Goal: Task Accomplishment & Management: Complete application form

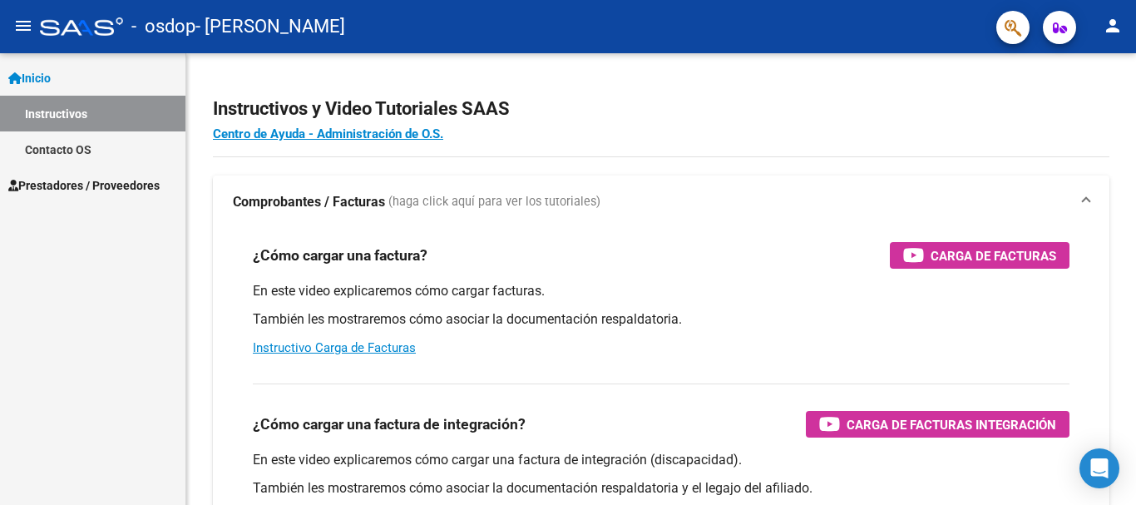
click at [111, 81] on link "Inicio" at bounding box center [92, 78] width 185 height 36
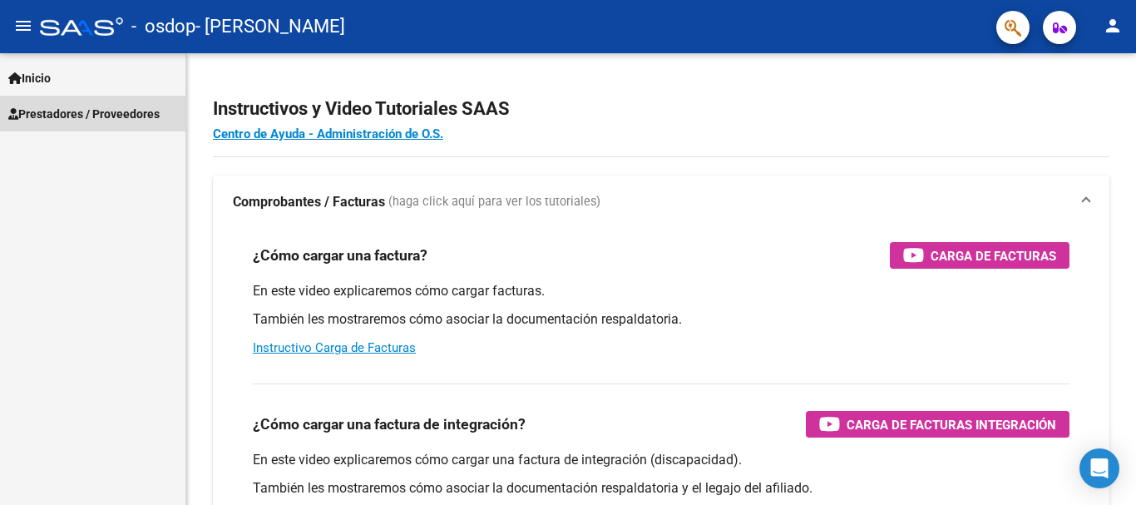
click at [110, 101] on link "Prestadores / Proveedores" at bounding box center [92, 114] width 185 height 36
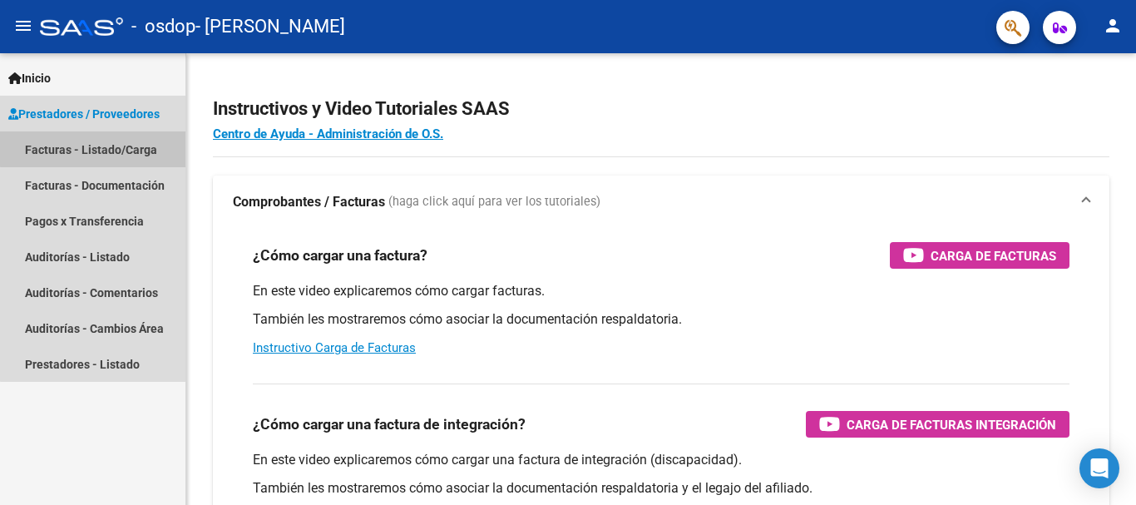
click at [116, 147] on link "Facturas - Listado/Carga" at bounding box center [92, 149] width 185 height 36
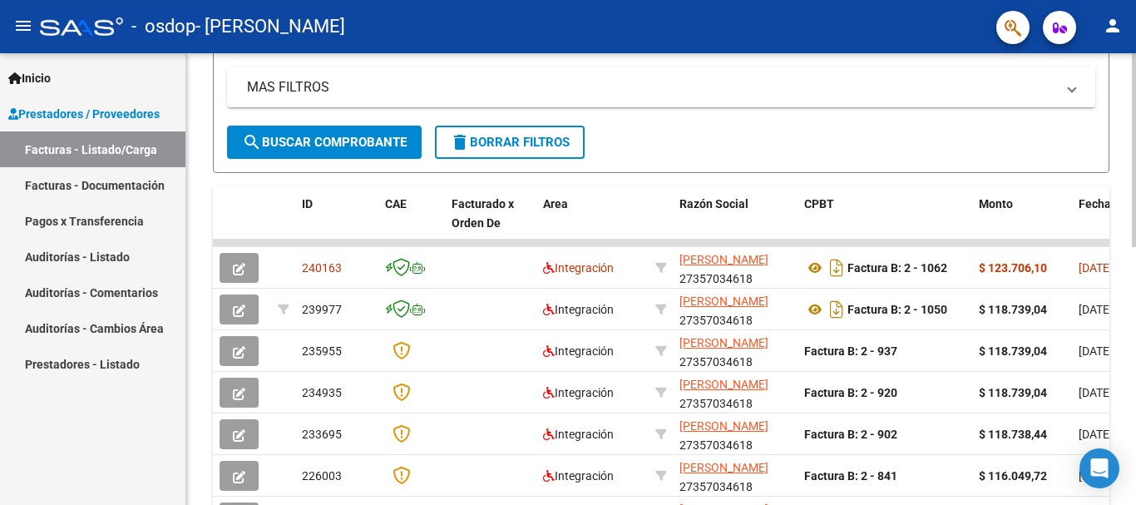
scroll to position [333, 0]
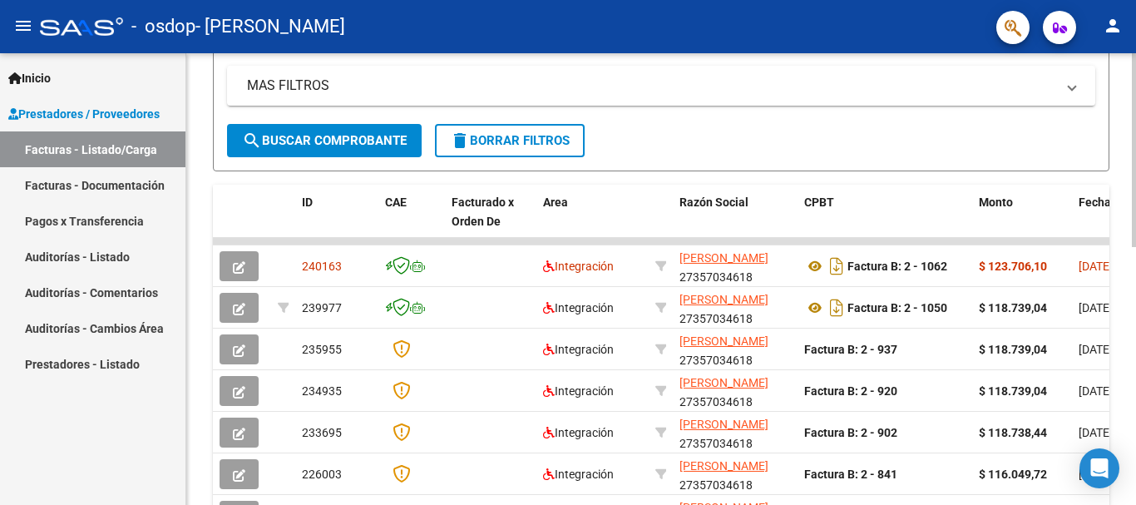
click at [1123, 335] on div "Video tutorial PRESTADORES -> Listado de CPBTs Emitidos por Prestadores / Prove…" at bounding box center [663, 241] width 954 height 1041
click at [1135, 254] on div at bounding box center [1134, 296] width 4 height 194
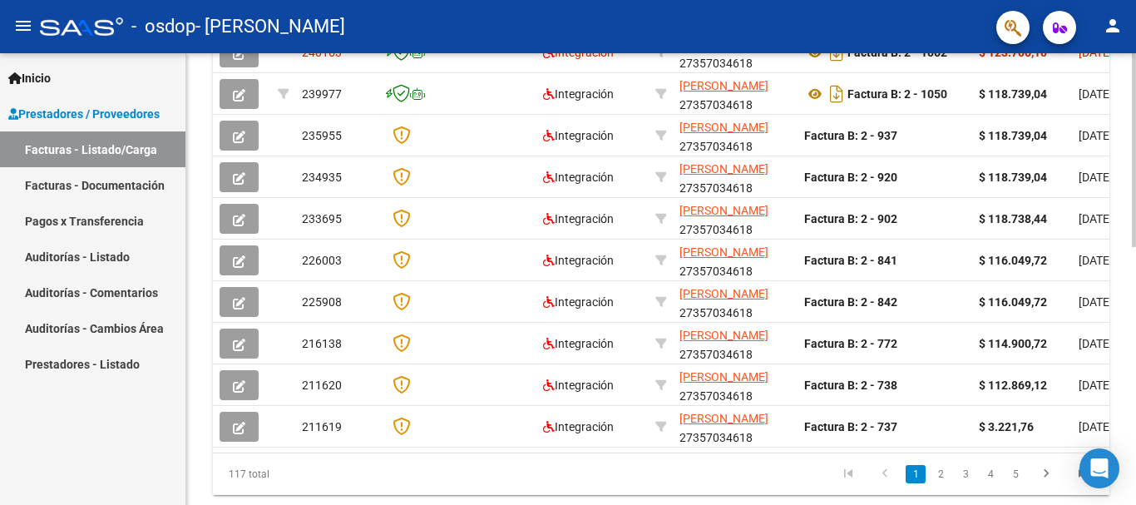
scroll to position [603, 0]
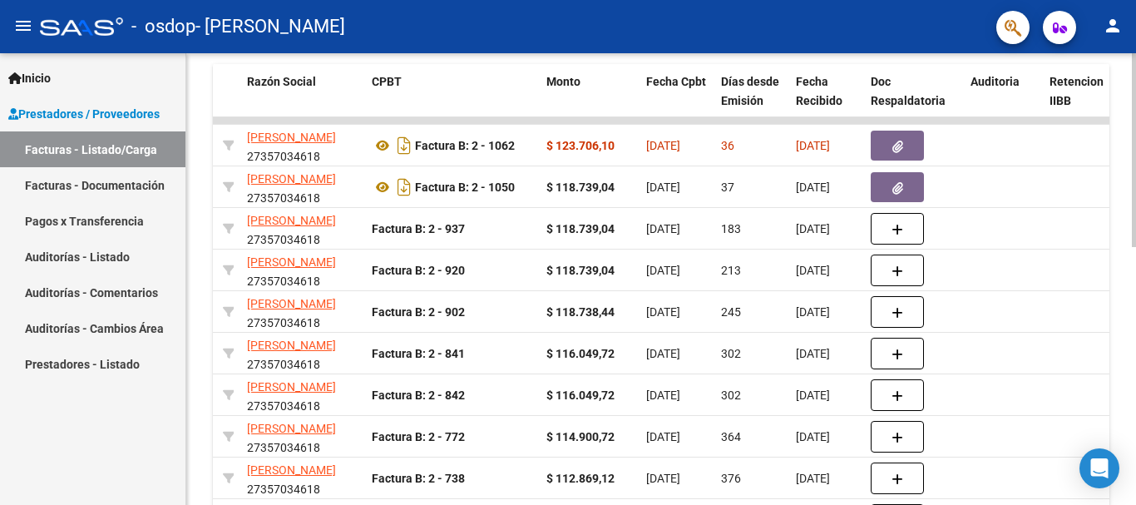
scroll to position [449, 0]
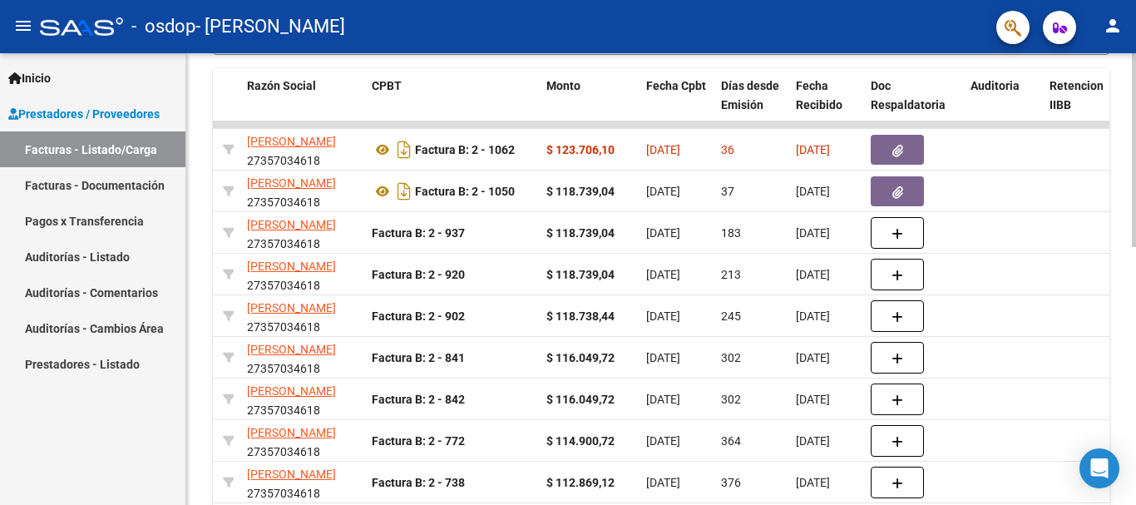
click at [1132, 332] on div at bounding box center [1134, 347] width 4 height 194
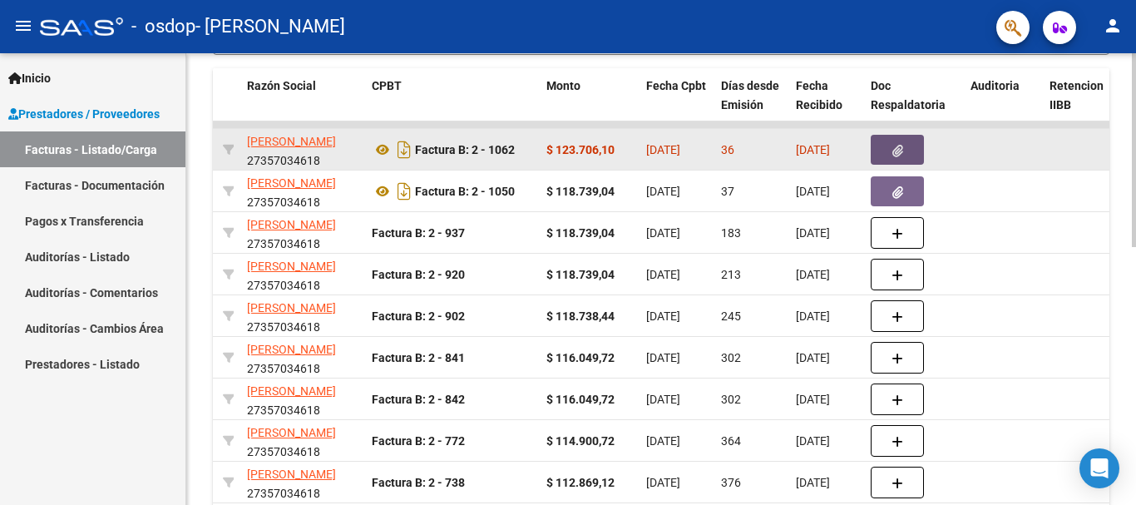
click at [880, 153] on button "button" at bounding box center [897, 150] width 53 height 30
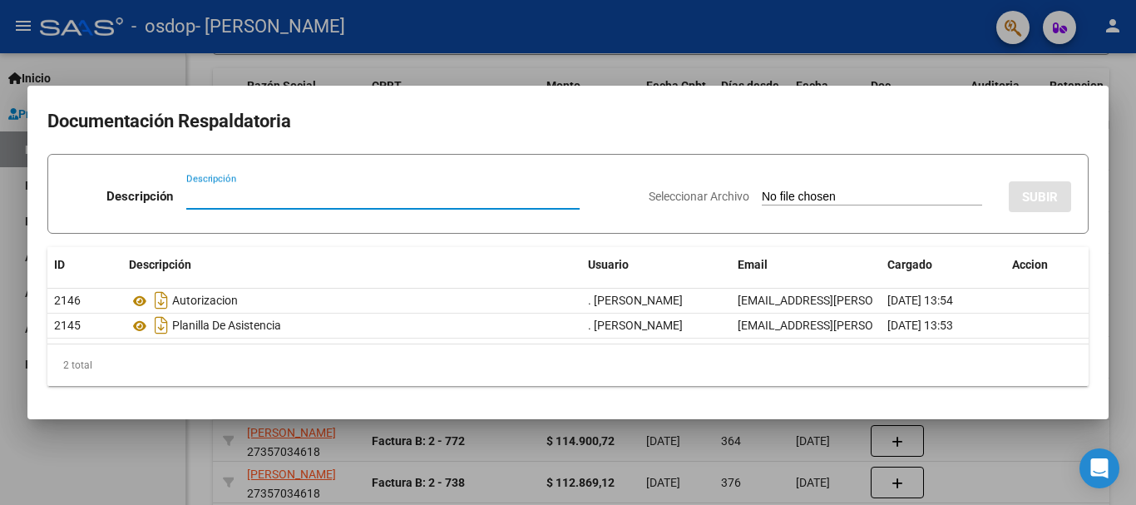
click at [1131, 195] on div at bounding box center [568, 252] width 1136 height 505
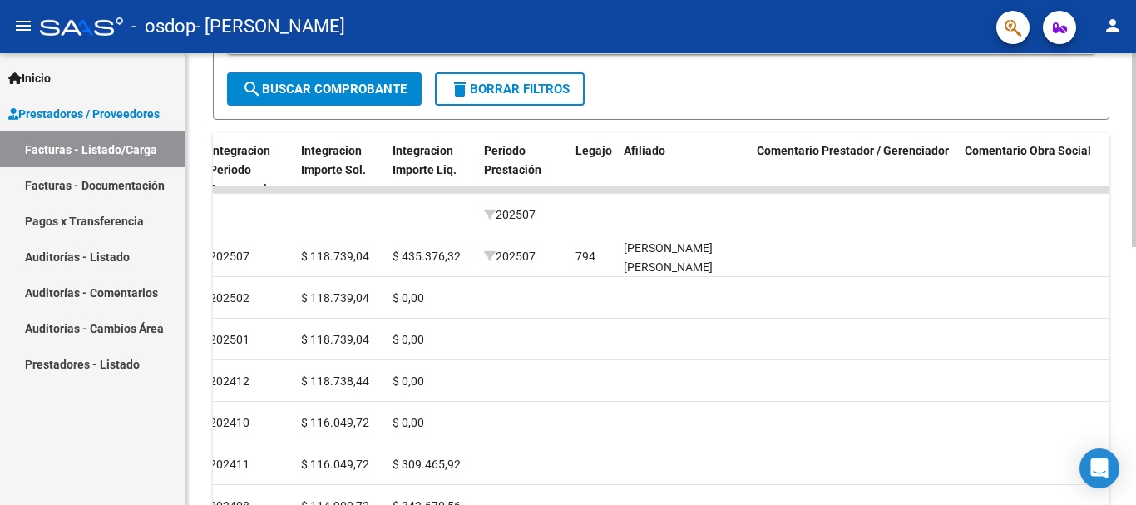
scroll to position [387, 0]
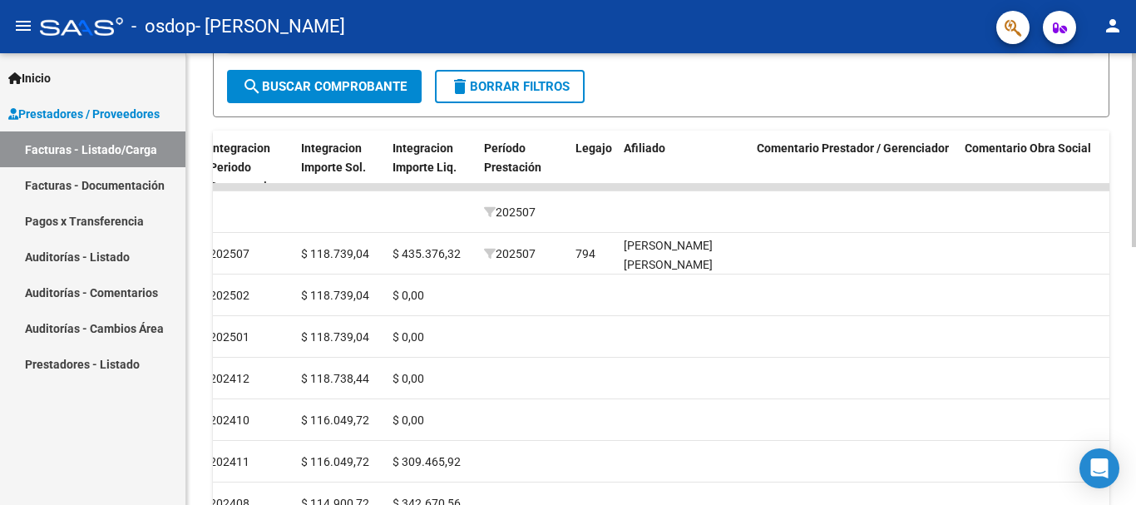
click at [1135, 314] on div at bounding box center [1134, 320] width 4 height 194
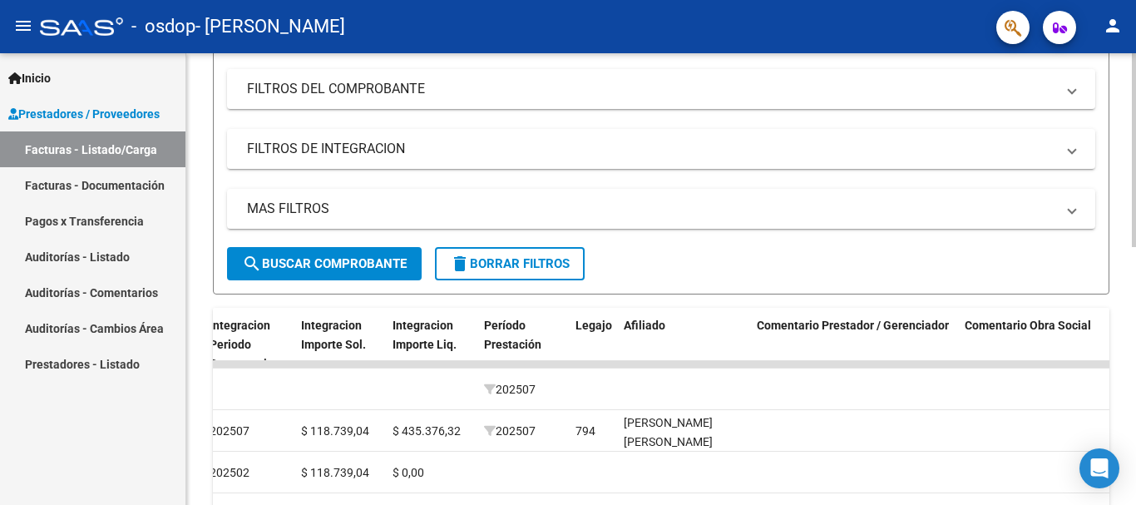
scroll to position [214, 0]
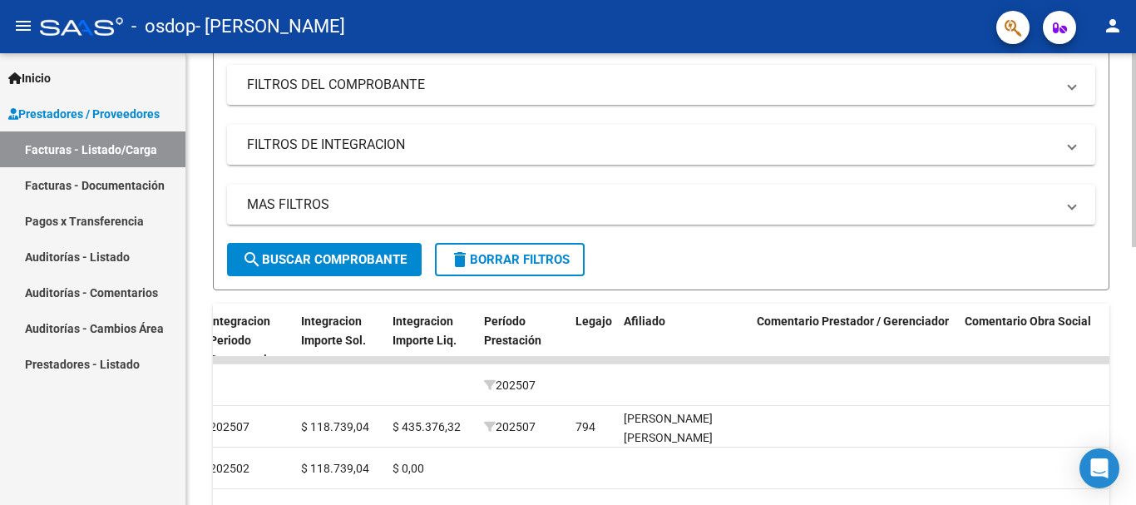
click at [1131, 309] on div "Video tutorial PRESTADORES -> Listado de CPBTs Emitidos por Prestadores / Prove…" at bounding box center [663, 359] width 954 height 1041
click at [23, 27] on mat-icon "menu" at bounding box center [23, 26] width 20 height 20
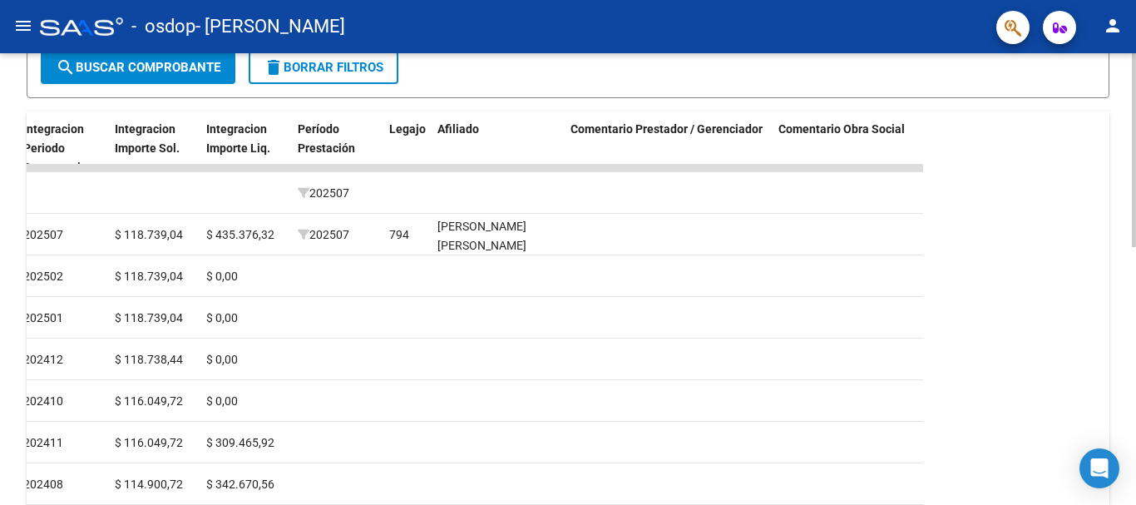
scroll to position [603, 0]
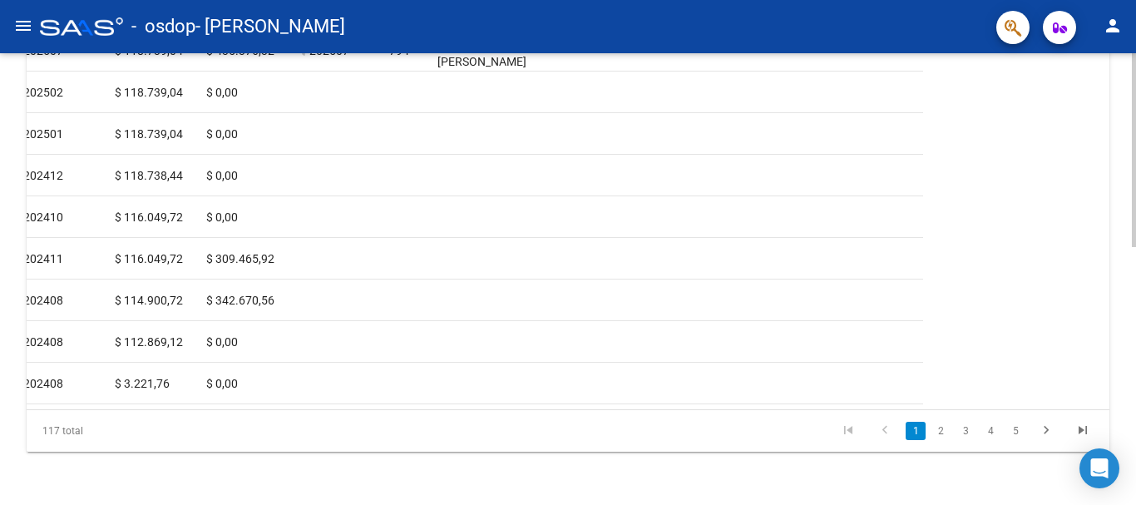
click at [1135, 418] on div at bounding box center [1134, 408] width 4 height 194
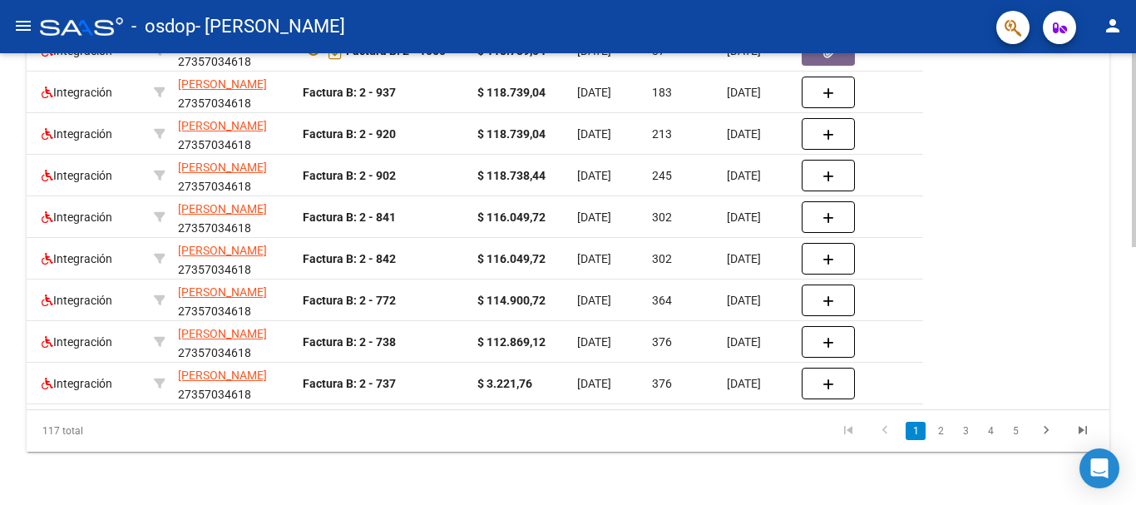
scroll to position [0, 117]
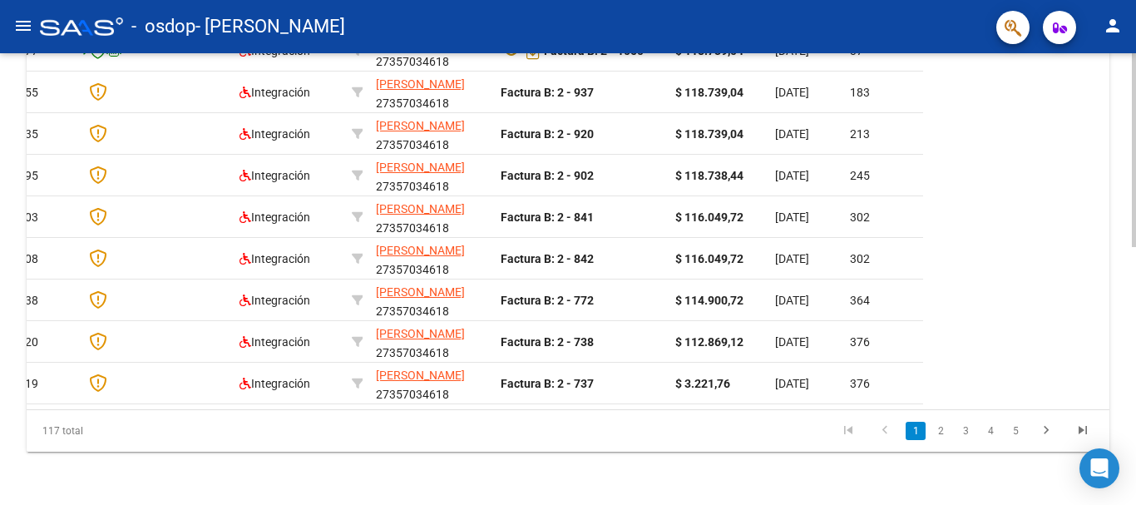
click at [250, 396] on datatable-body "240163 Integración [PERSON_NAME] 27357034618 Factura B: 2 - 1062 $ 123.706,10 […" at bounding box center [475, 195] width 897 height 428
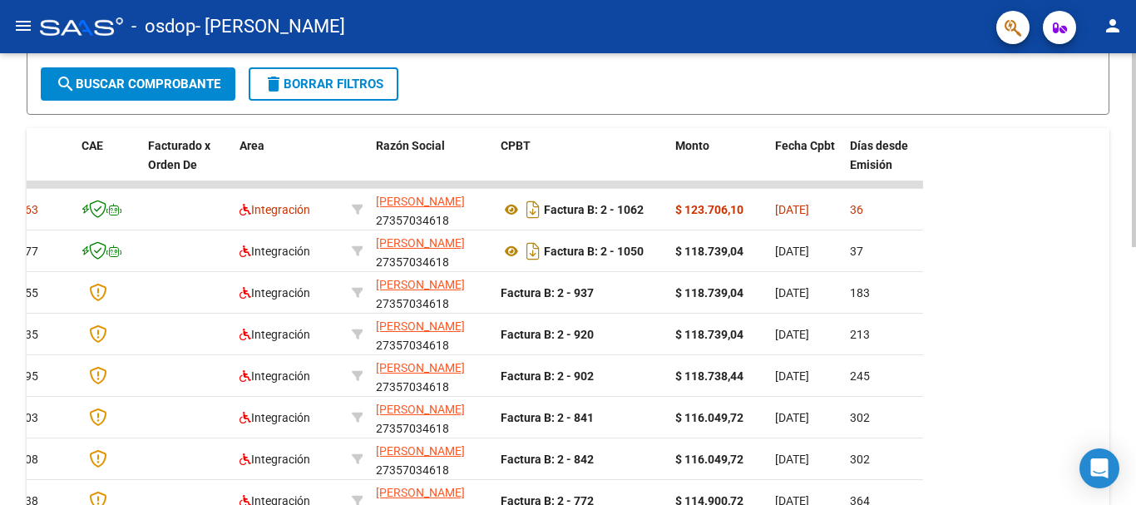
scroll to position [364, 0]
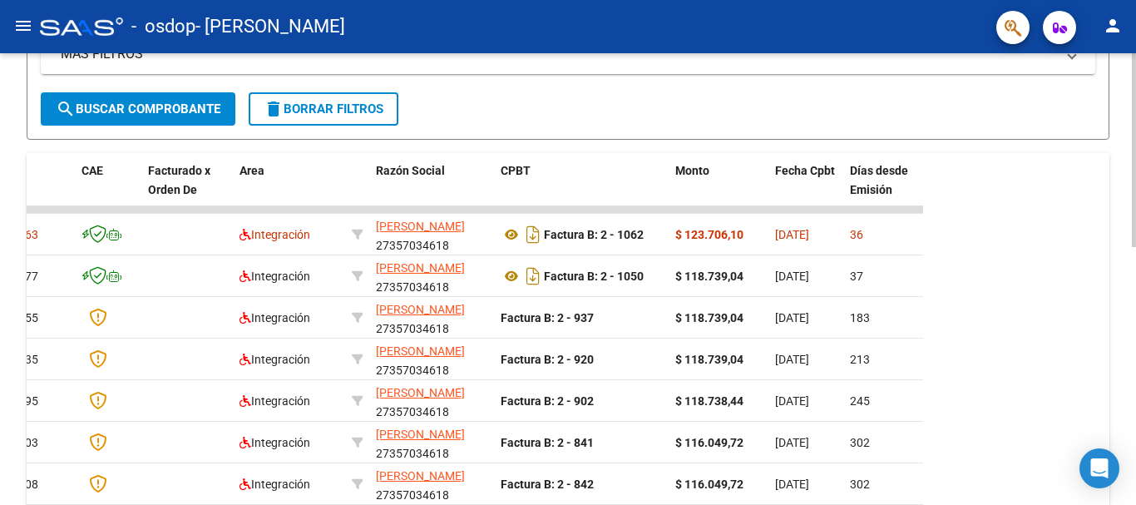
click at [1135, 268] on div at bounding box center [1134, 310] width 4 height 194
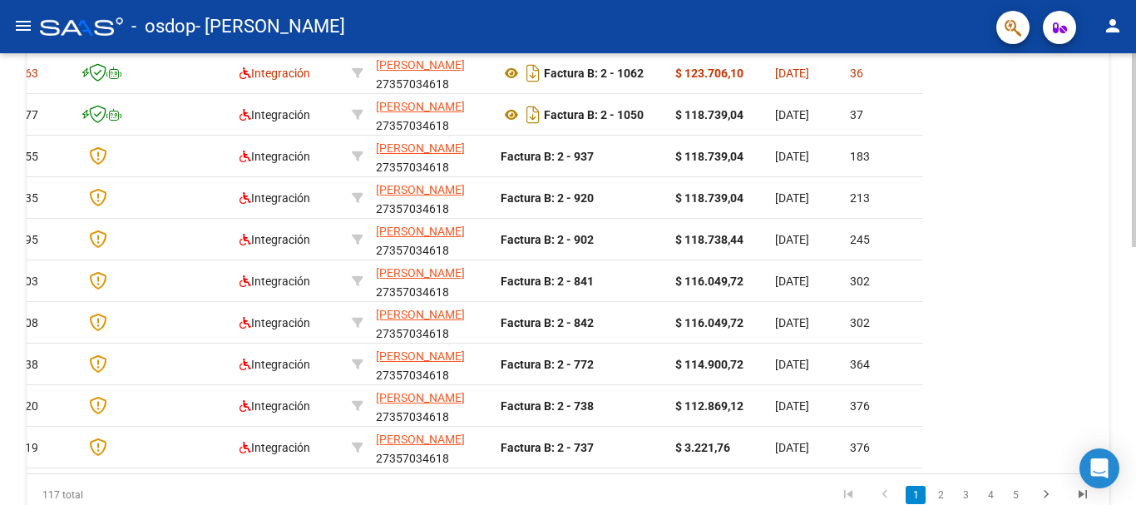
scroll to position [603, 0]
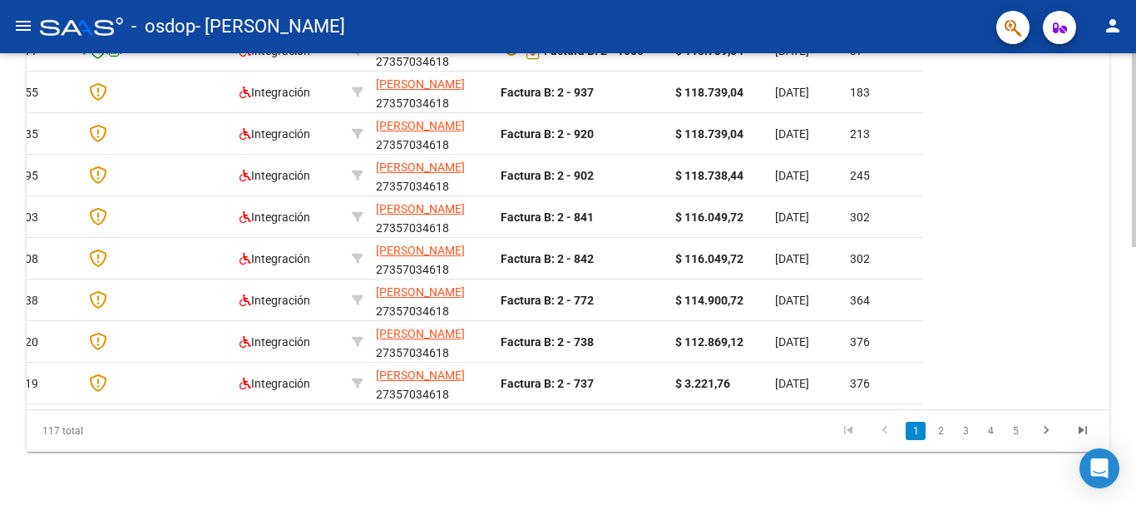
click at [1055, 504] on html "menu - osdop - [PERSON_NAME] MARINA person Inicio Instructivos Contacto OS Pres…" at bounding box center [568, 252] width 1136 height 505
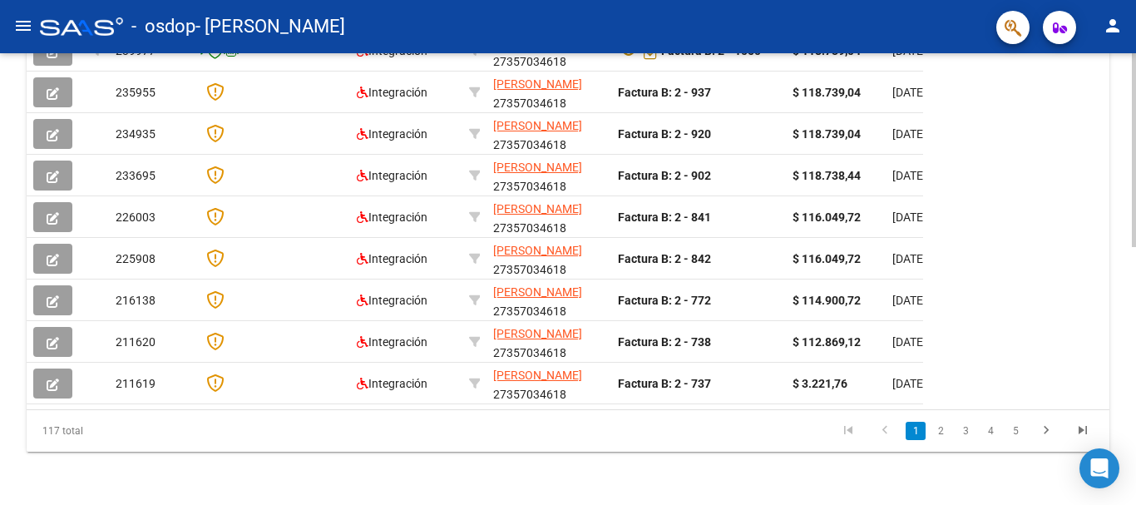
scroll to position [423, 0]
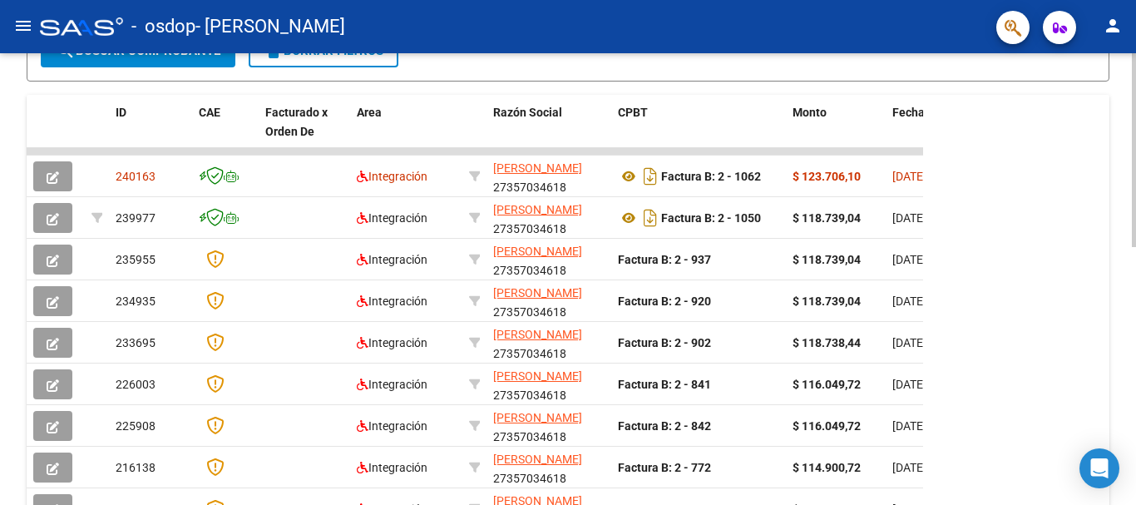
click at [1135, 290] on div at bounding box center [1134, 335] width 4 height 194
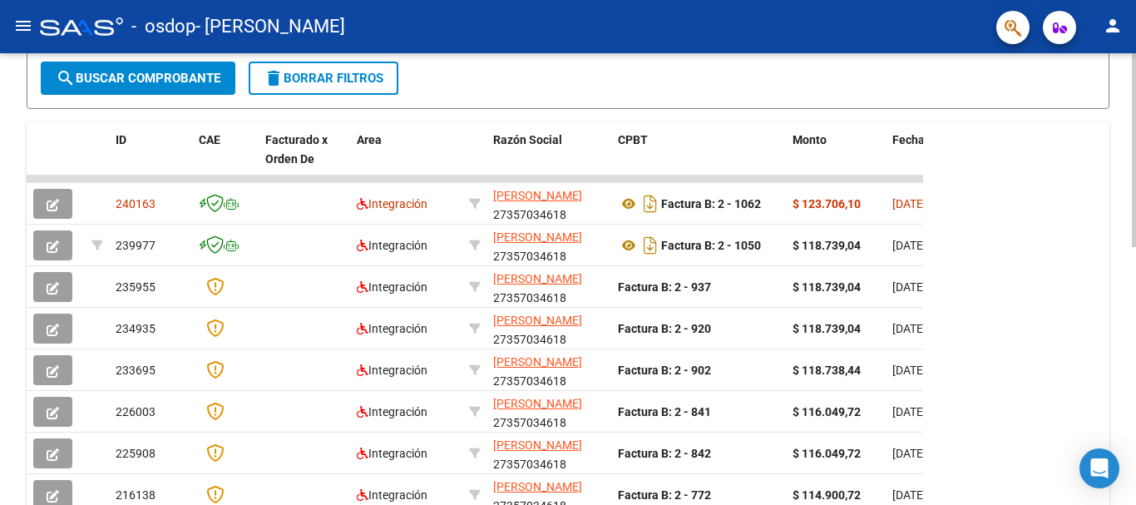
click at [1135, 265] on div at bounding box center [1134, 323] width 4 height 194
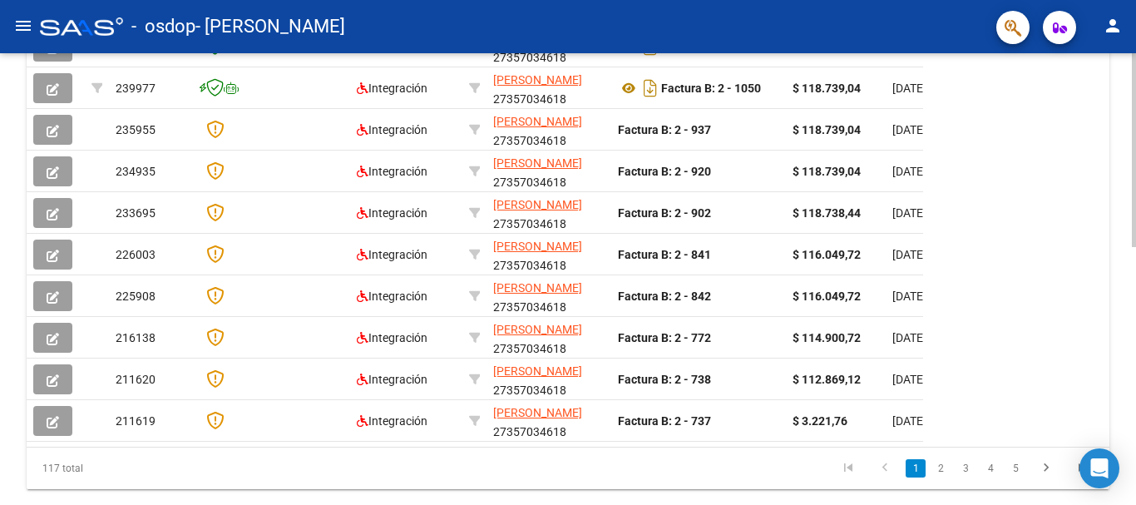
scroll to position [603, 0]
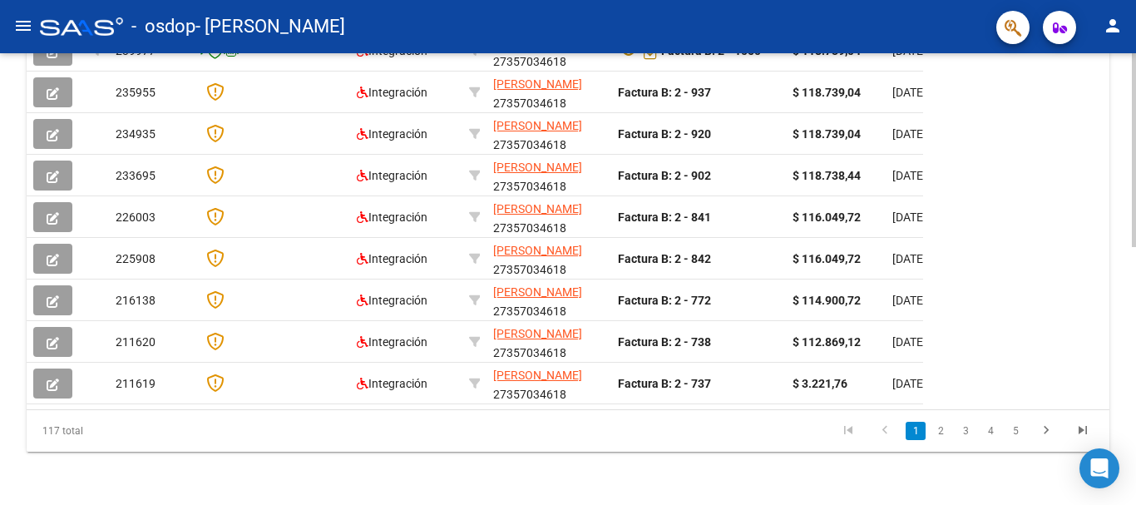
click at [1135, 336] on div at bounding box center [1134, 408] width 4 height 194
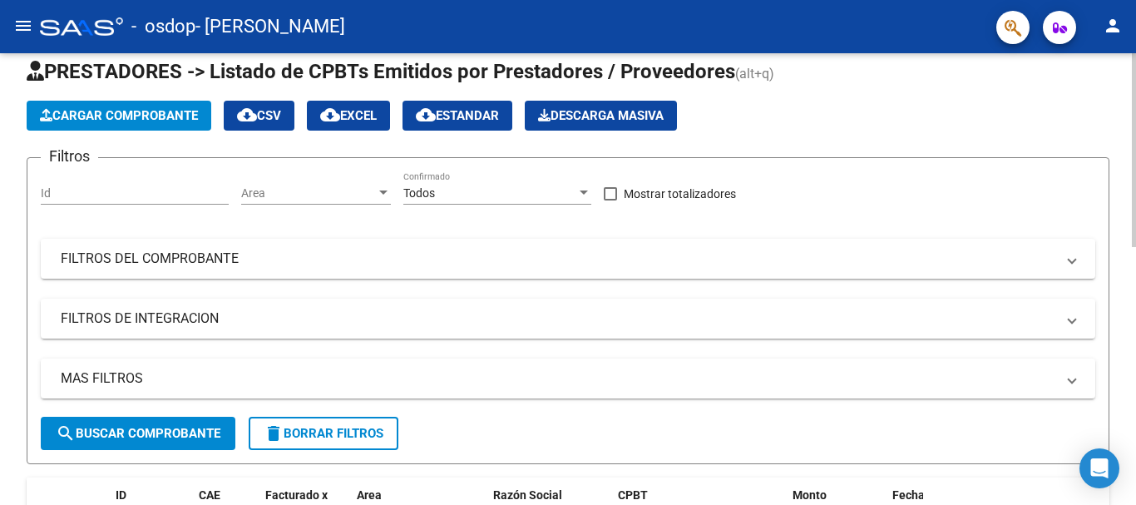
scroll to position [0, 0]
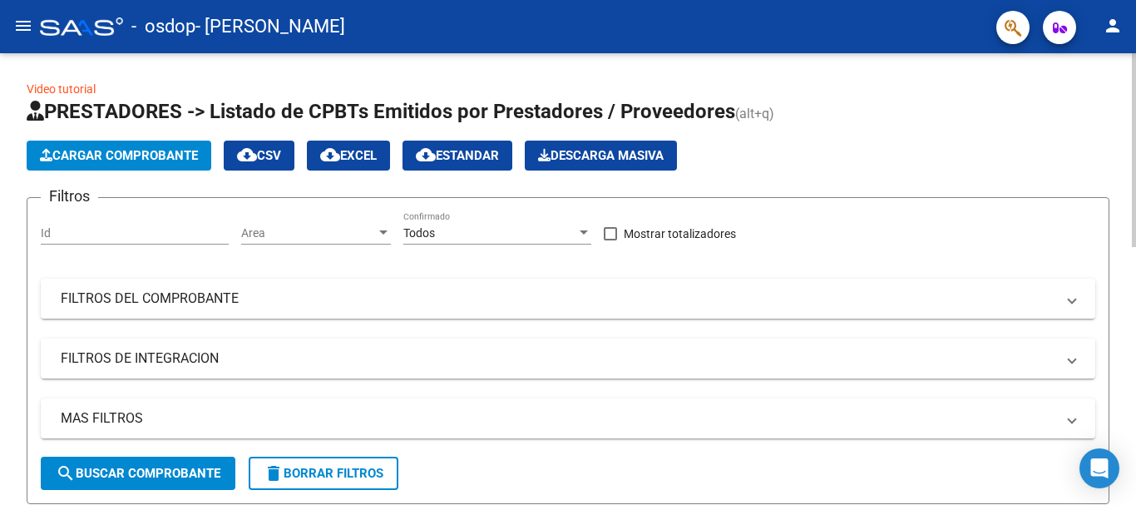
click at [1085, 52] on div "menu - osdop - [PERSON_NAME] MARINA person Inicio Instructivos Contacto OS Pres…" at bounding box center [568, 252] width 1136 height 505
click at [154, 160] on span "Cargar Comprobante" at bounding box center [119, 155] width 158 height 15
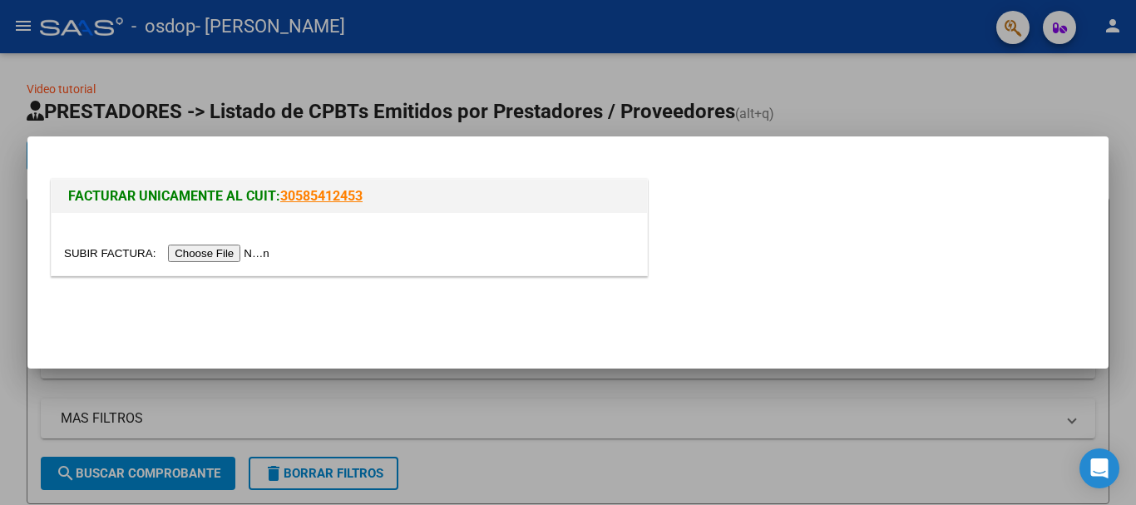
click at [230, 255] on input "file" at bounding box center [169, 253] width 210 height 17
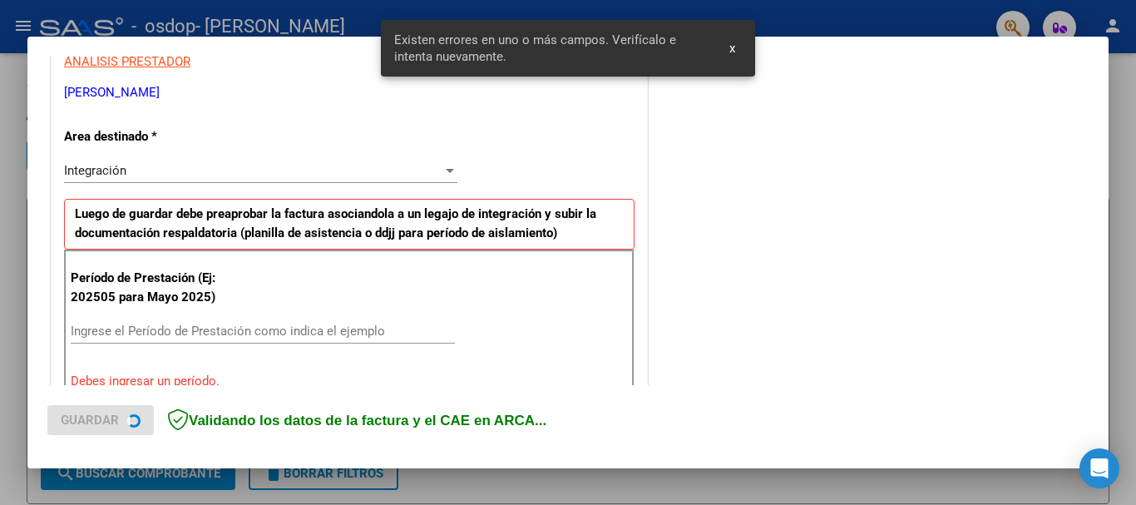
scroll to position [415, 0]
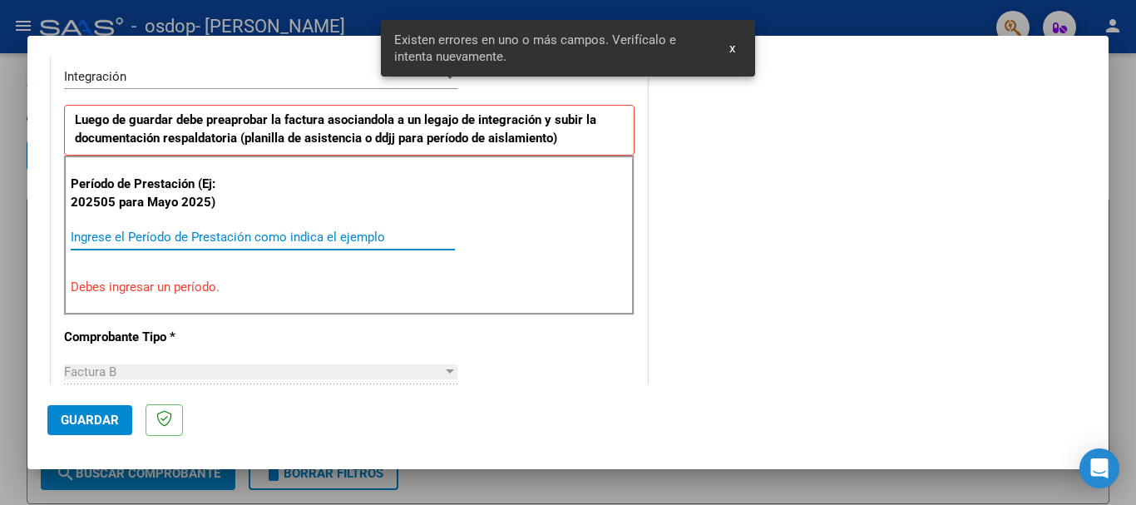
click at [116, 230] on input "Ingrese el Período de Prestación como indica el ejemplo" at bounding box center [263, 237] width 384 height 15
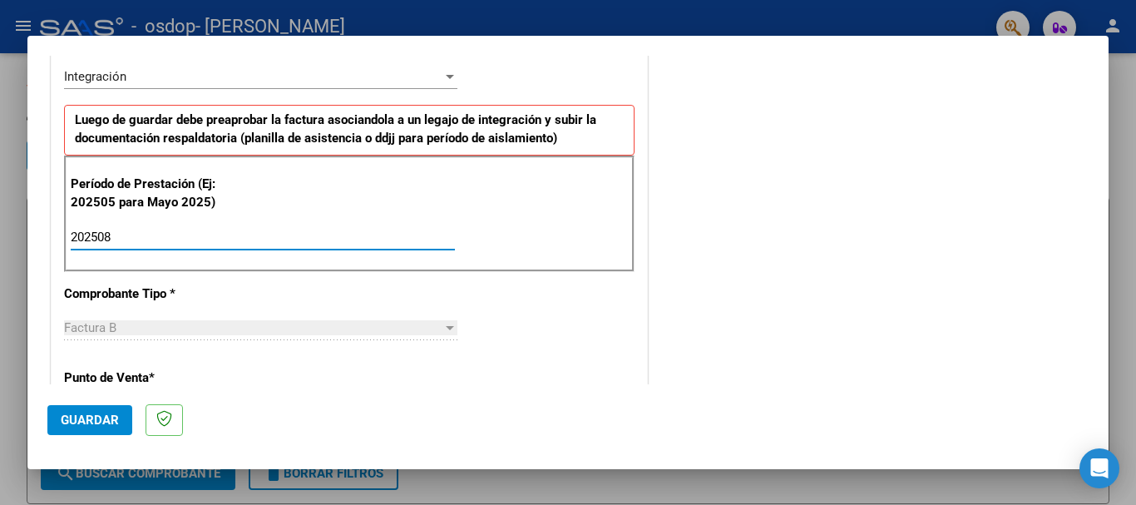
type input "202508"
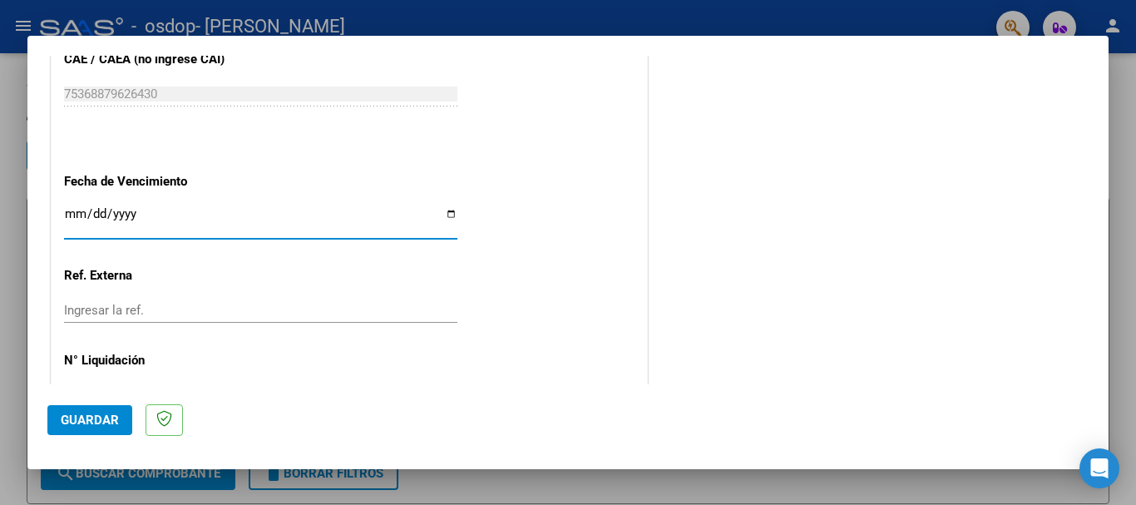
click at [449, 218] on input "Ingresar la fecha" at bounding box center [260, 220] width 393 height 27
type input "[DATE]"
click at [93, 420] on span "Guardar" at bounding box center [90, 420] width 58 height 15
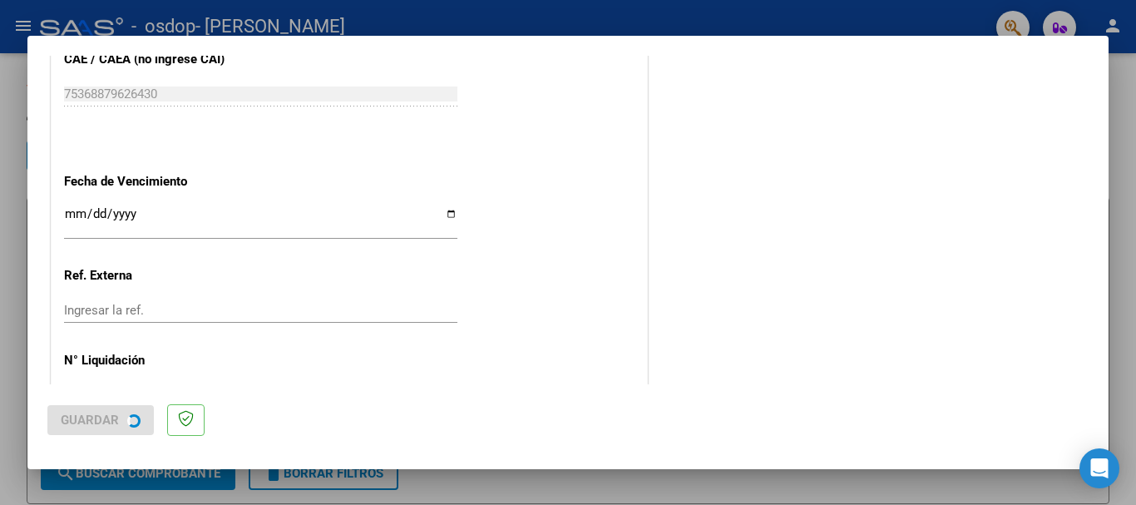
scroll to position [0, 0]
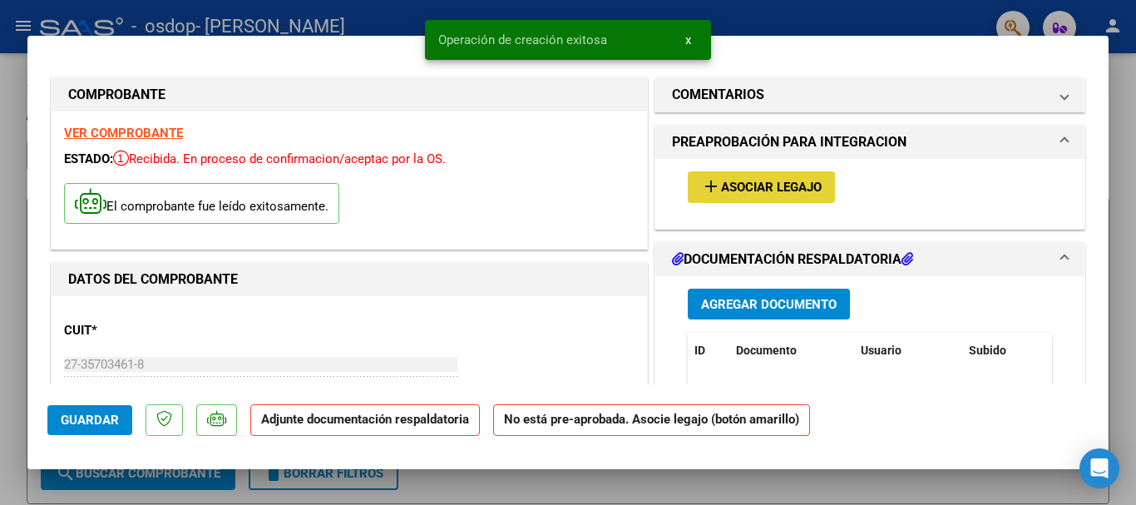
click at [726, 195] on span "Asociar Legajo" at bounding box center [771, 187] width 101 height 15
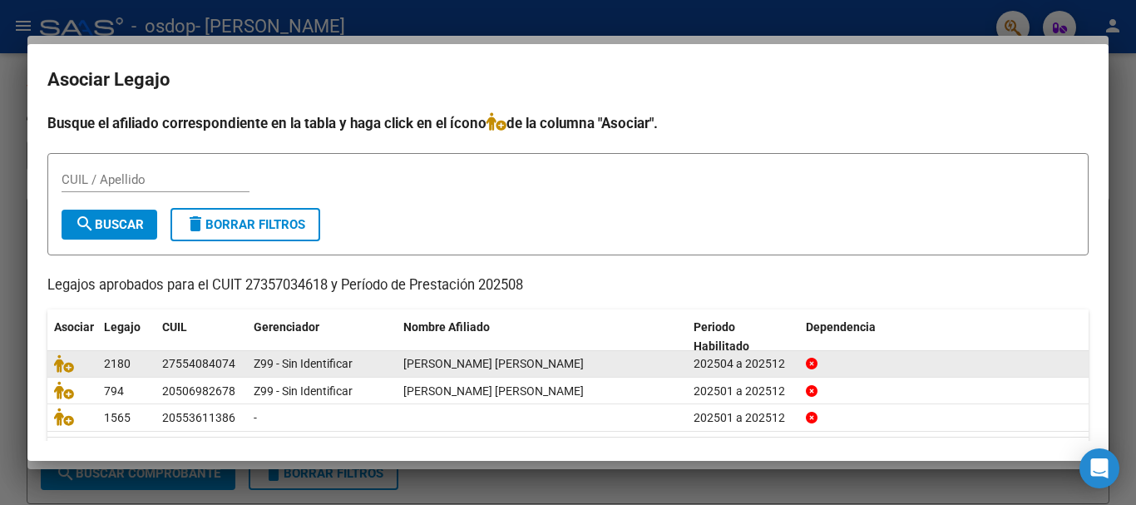
click at [698, 373] on div "202504 a 202512" at bounding box center [743, 363] width 99 height 19
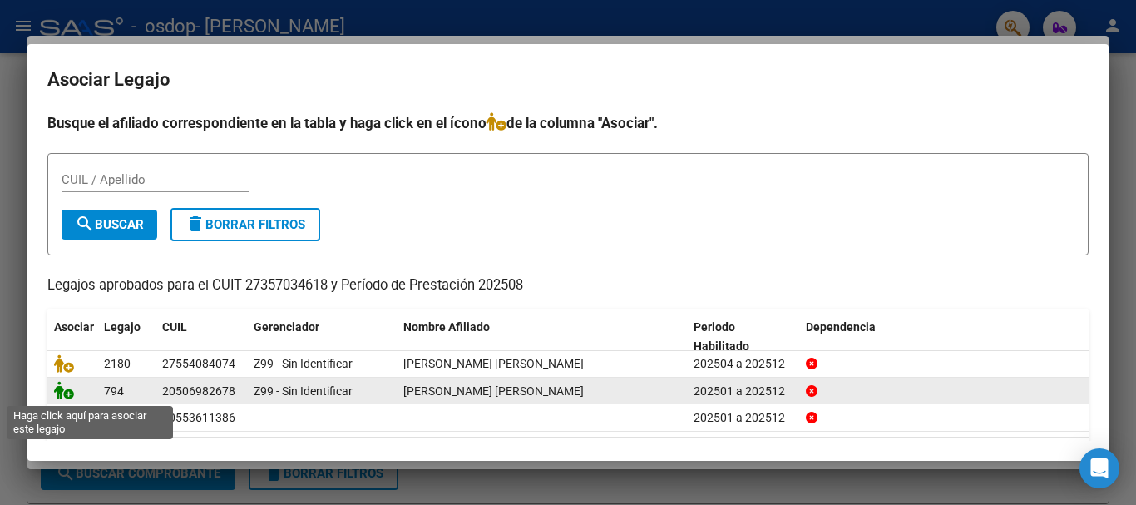
click at [70, 393] on icon at bounding box center [64, 390] width 20 height 18
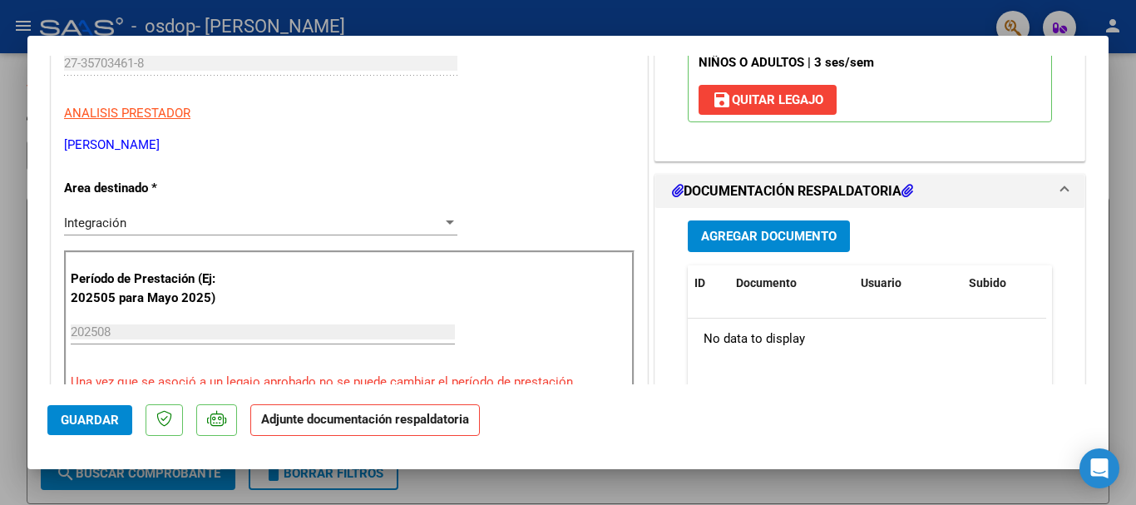
scroll to position [333, 0]
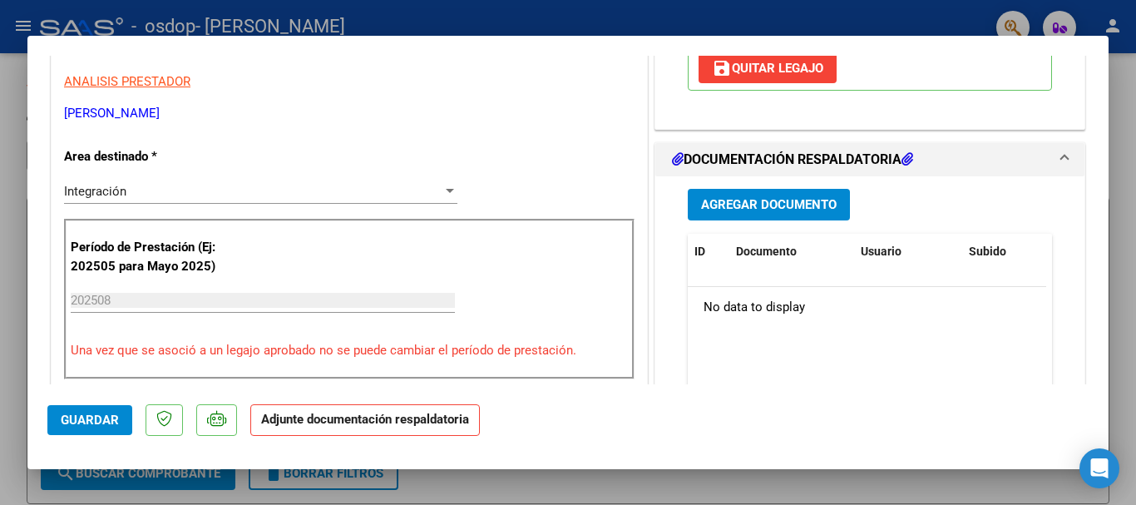
click at [882, 152] on h1 "DOCUMENTACIÓN RESPALDATORIA" at bounding box center [792, 160] width 241 height 20
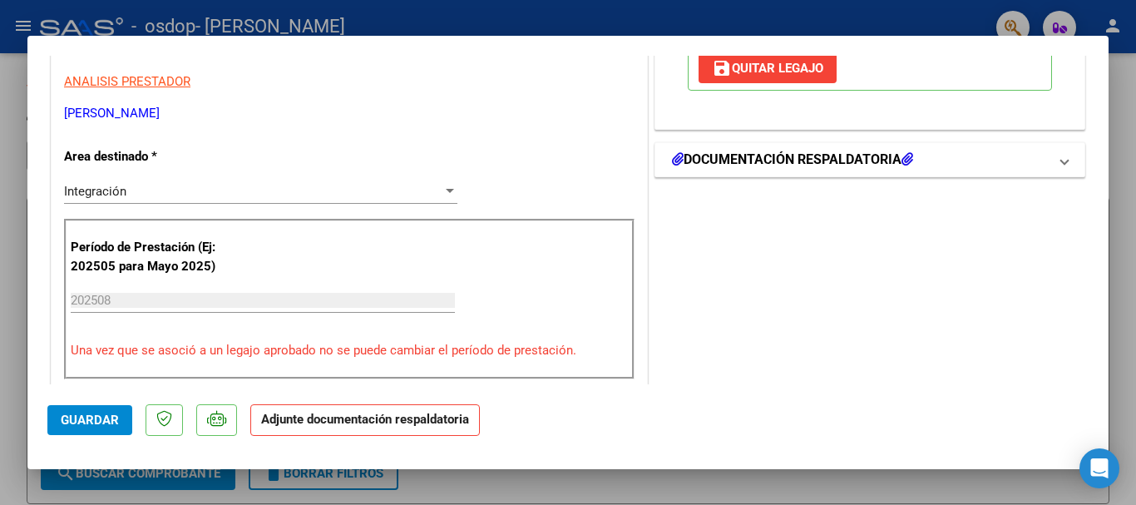
click at [882, 151] on h1 "DOCUMENTACIÓN RESPALDATORIA" at bounding box center [792, 160] width 241 height 20
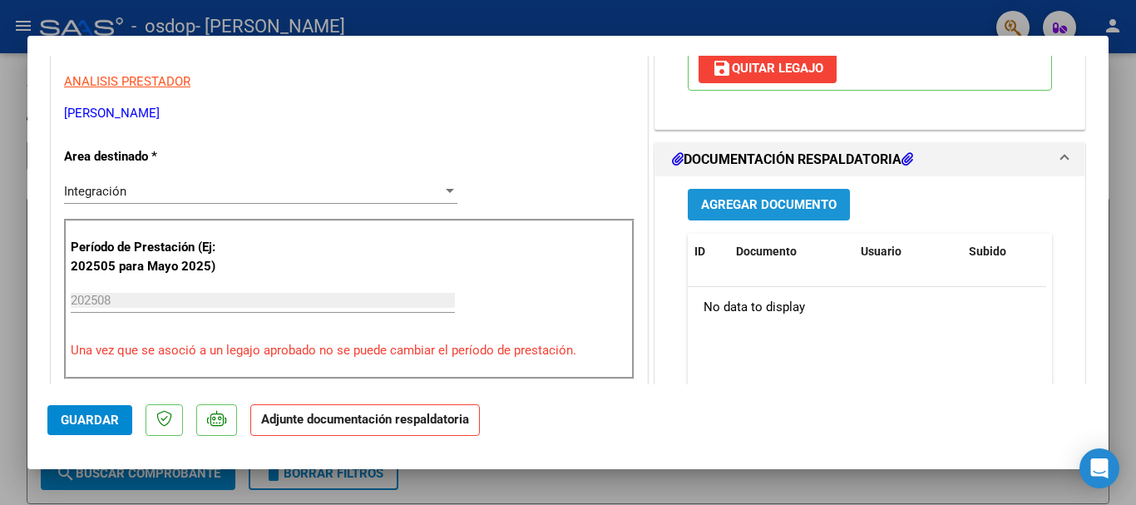
click at [793, 215] on button "Agregar Documento" at bounding box center [769, 204] width 162 height 31
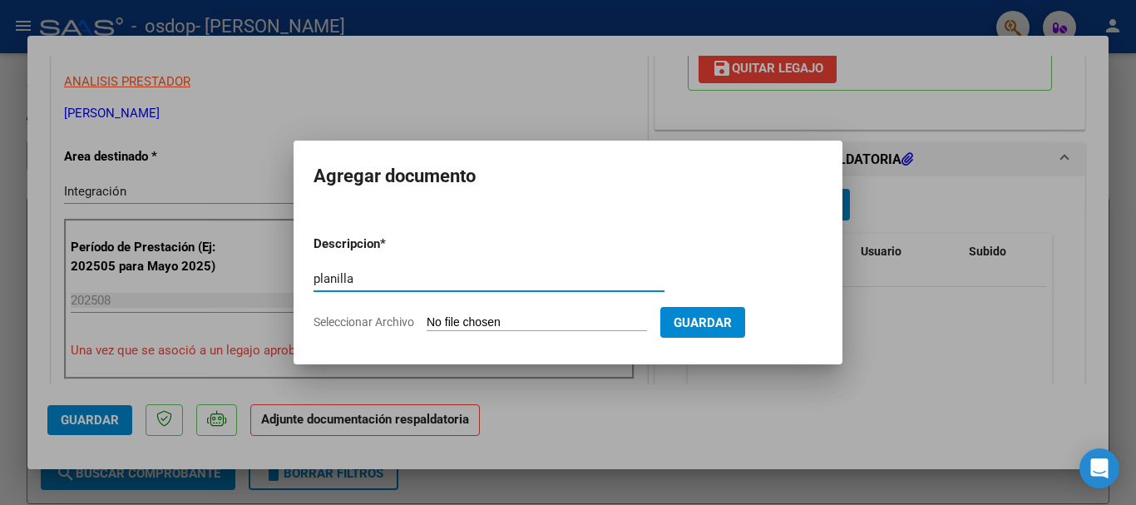
type input "planilla"
click at [473, 315] on input "Seleccionar Archivo" at bounding box center [537, 323] width 220 height 16
type input "C:\fakepath\[PERSON_NAME] 08 2025.pdf"
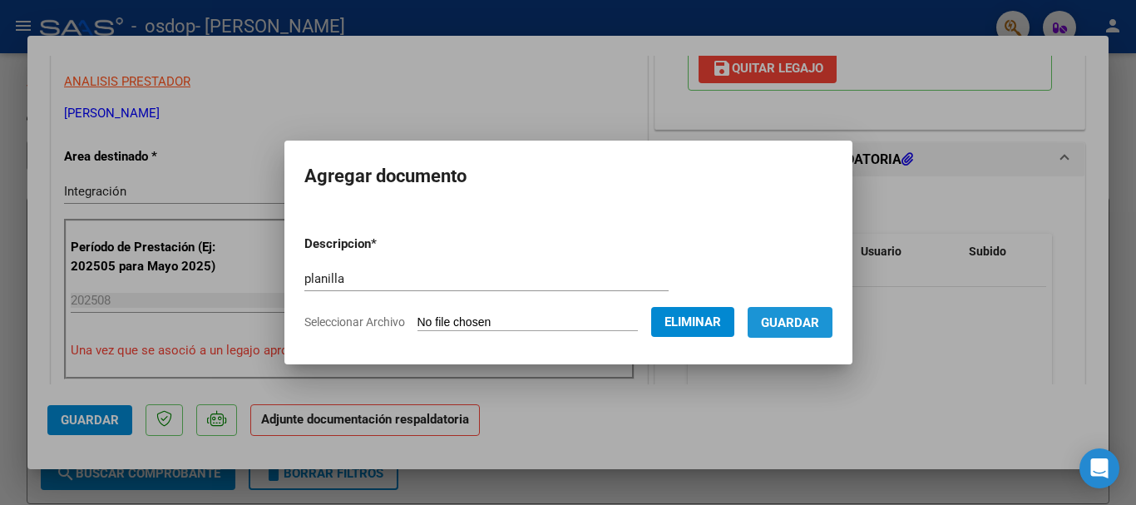
click at [819, 316] on span "Guardar" at bounding box center [790, 322] width 58 height 15
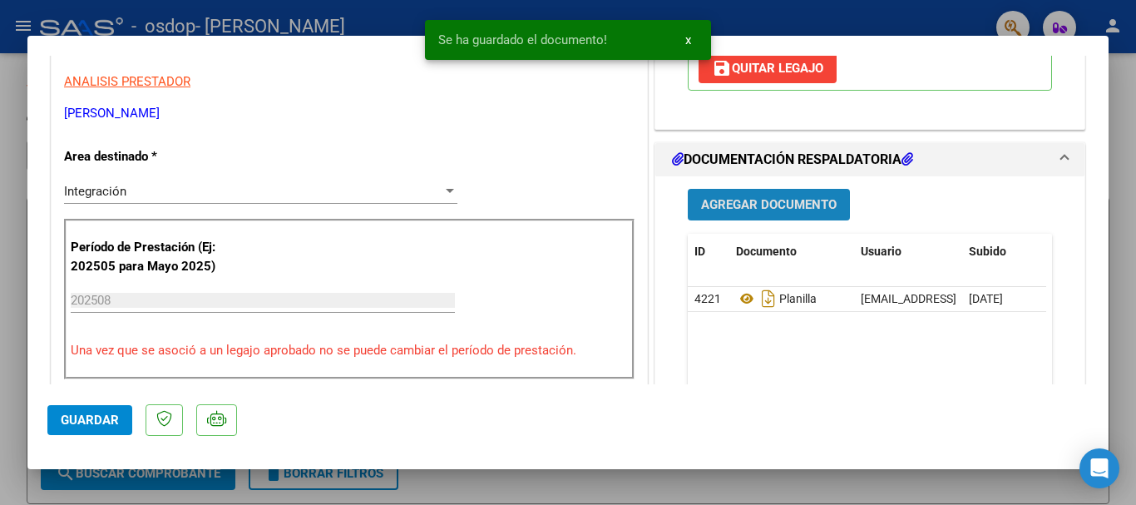
click at [772, 200] on span "Agregar Documento" at bounding box center [769, 205] width 136 height 15
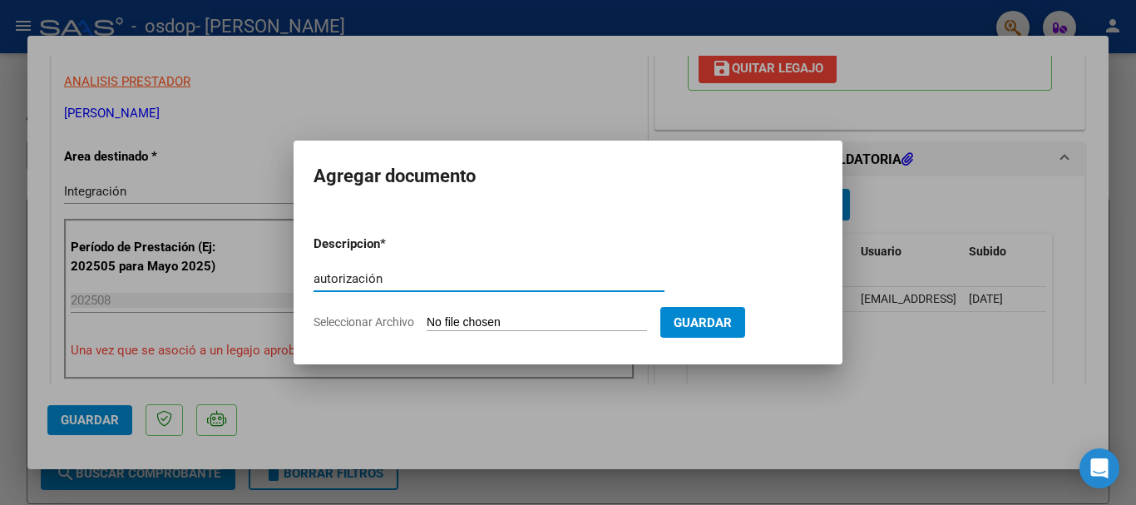
type input "autorización"
click at [556, 323] on input "Seleccionar Archivo" at bounding box center [537, 323] width 220 height 16
type input "C:\fakepath\AUTORIZACIONES 2025 [PERSON_NAME] 2738400381.pdf"
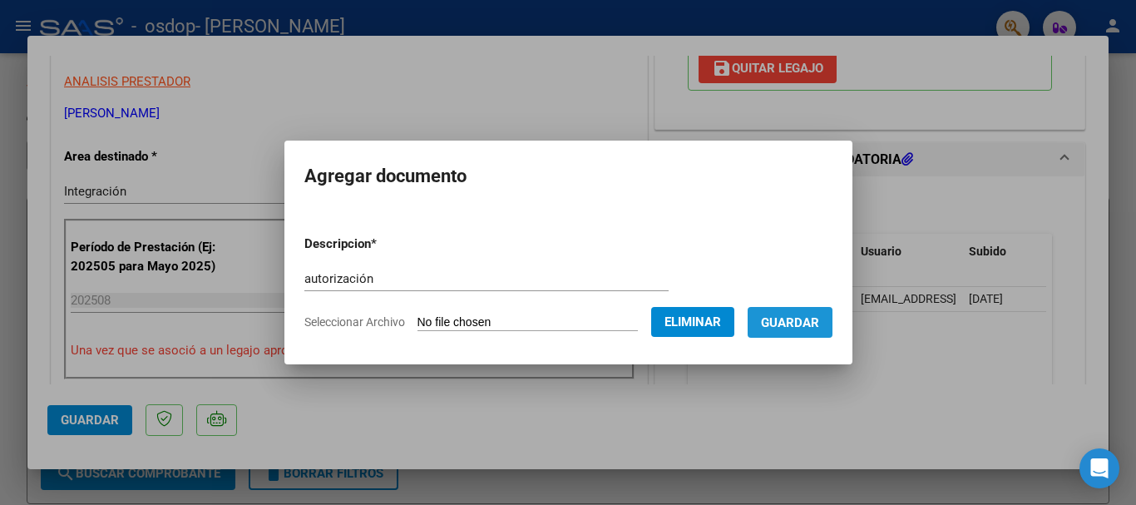
click at [814, 328] on span "Guardar" at bounding box center [790, 322] width 58 height 15
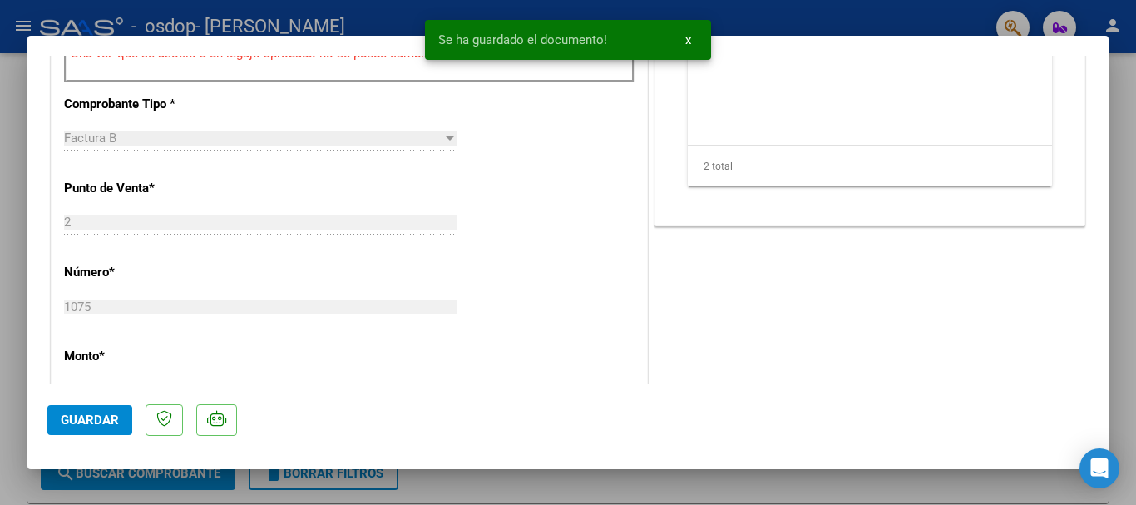
scroll to position [713, 0]
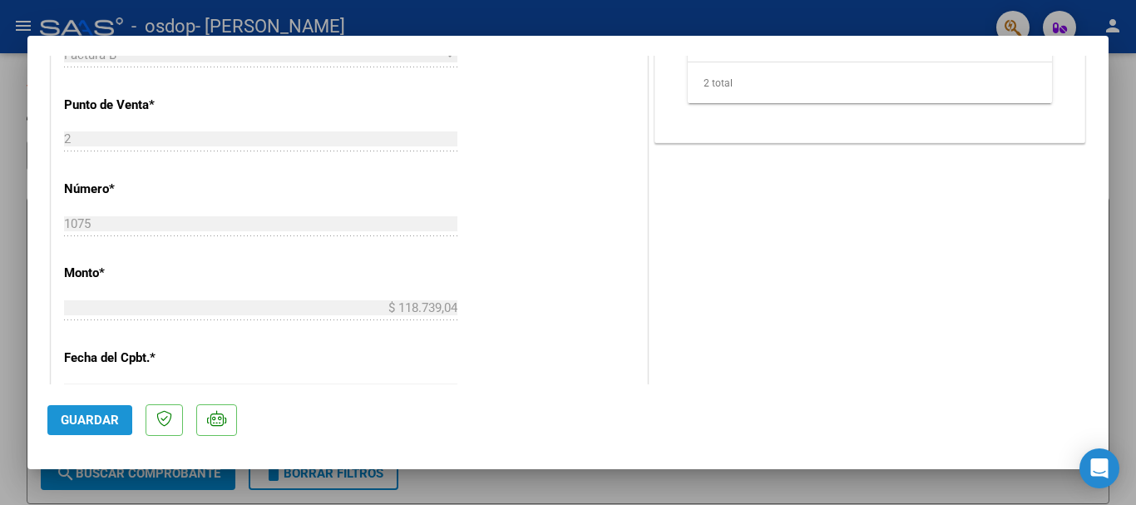
click at [75, 419] on span "Guardar" at bounding box center [90, 420] width 58 height 15
click at [1120, 287] on div at bounding box center [568, 252] width 1136 height 505
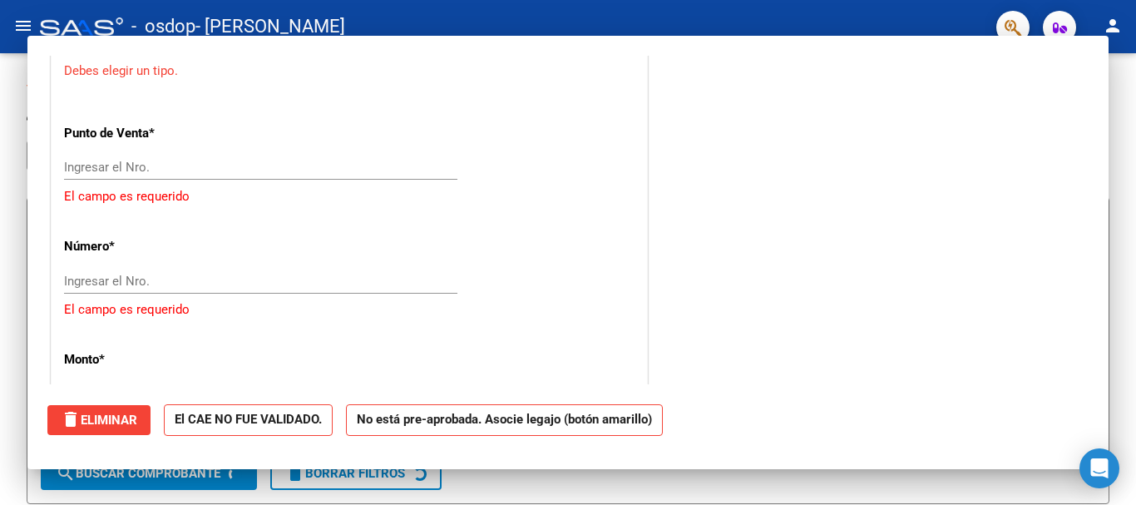
scroll to position [0, 0]
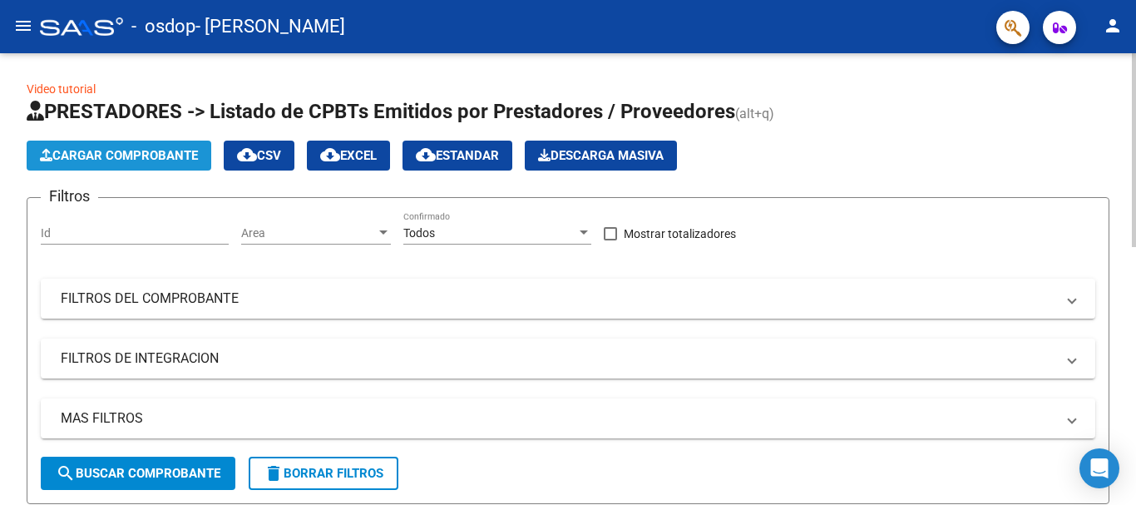
click at [167, 146] on button "Cargar Comprobante" at bounding box center [119, 156] width 185 height 30
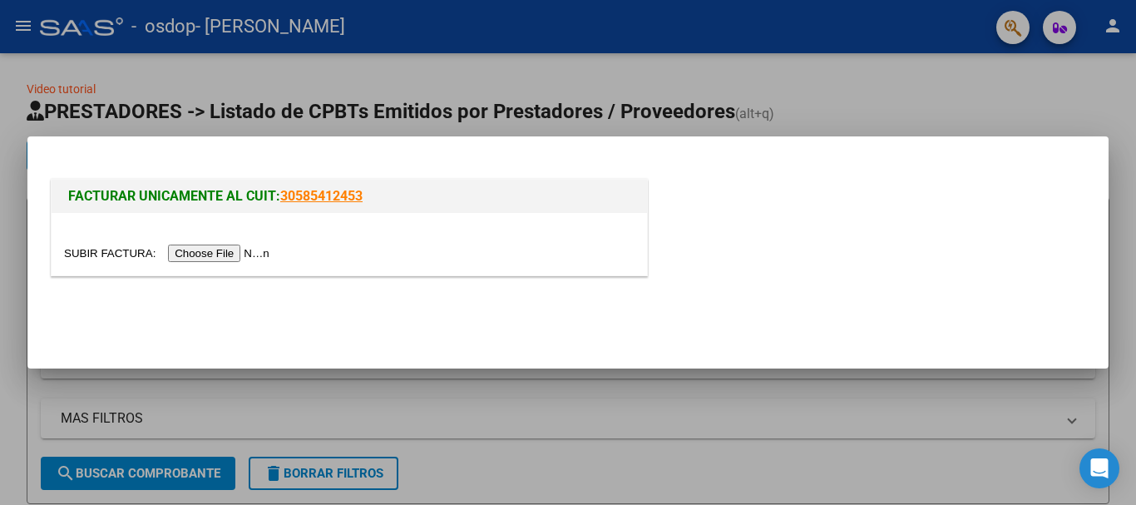
click at [220, 254] on input "file" at bounding box center [169, 253] width 210 height 17
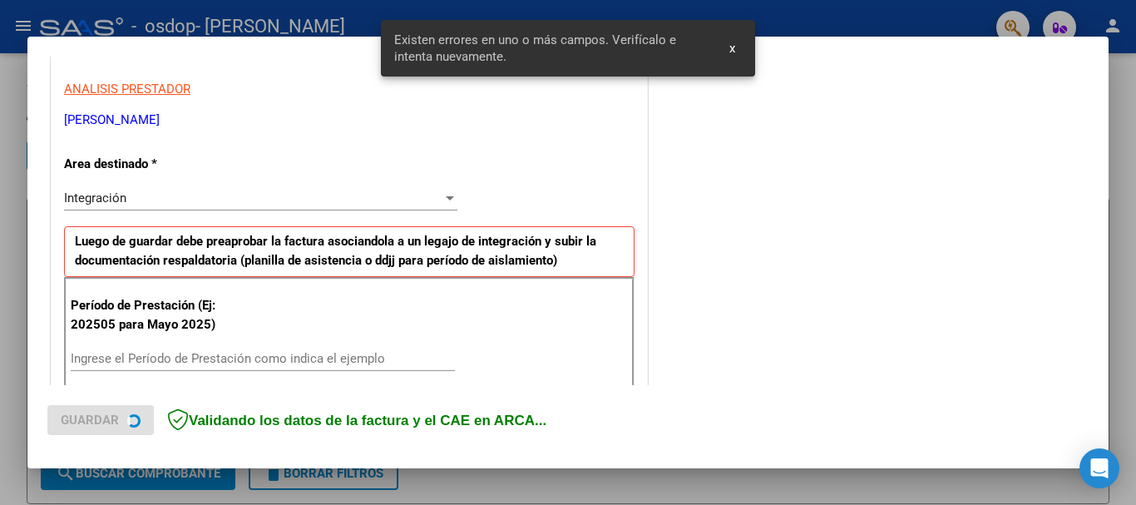
scroll to position [415, 0]
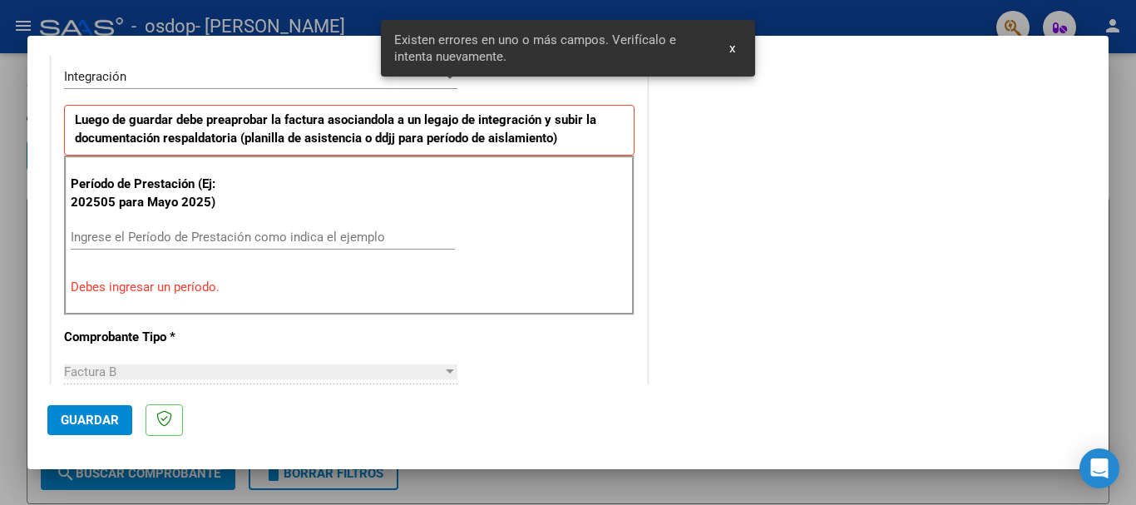
click at [180, 241] on input "Ingrese el Período de Prestación como indica el ejemplo" at bounding box center [263, 237] width 384 height 15
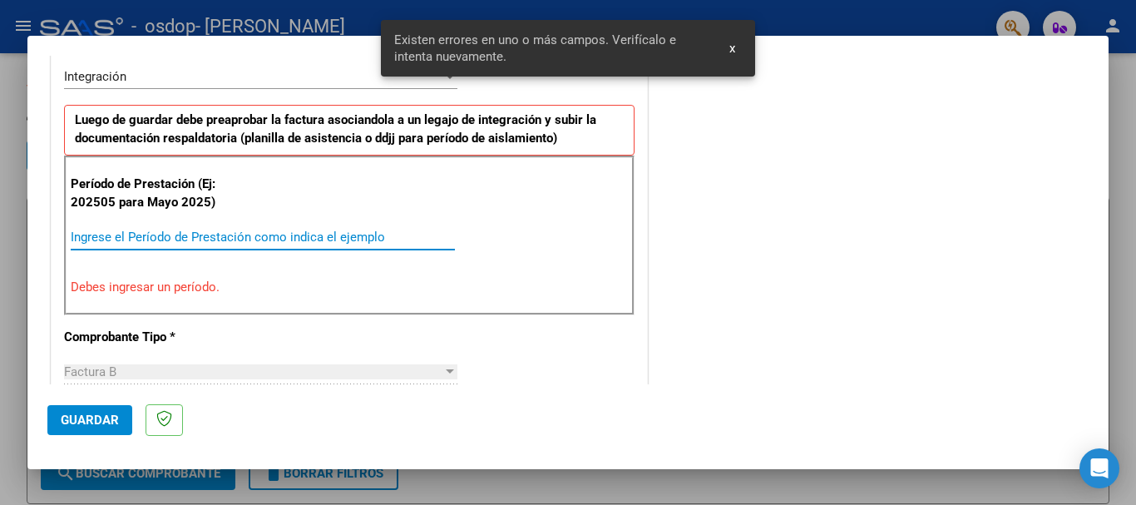
click at [180, 241] on input "Ingrese el Período de Prestación como indica el ejemplo" at bounding box center [263, 237] width 384 height 15
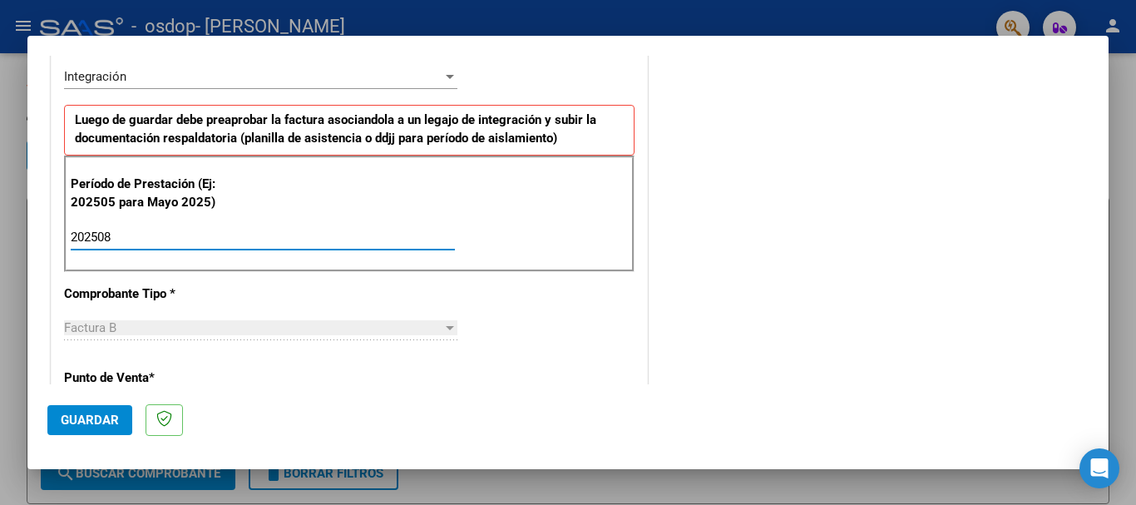
type input "202508"
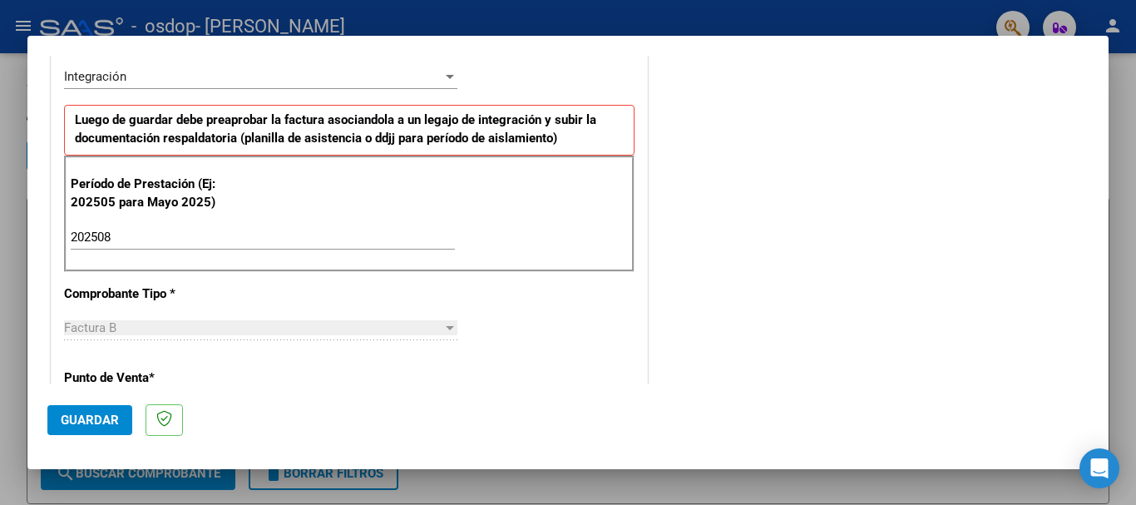
scroll to position [1080, 0]
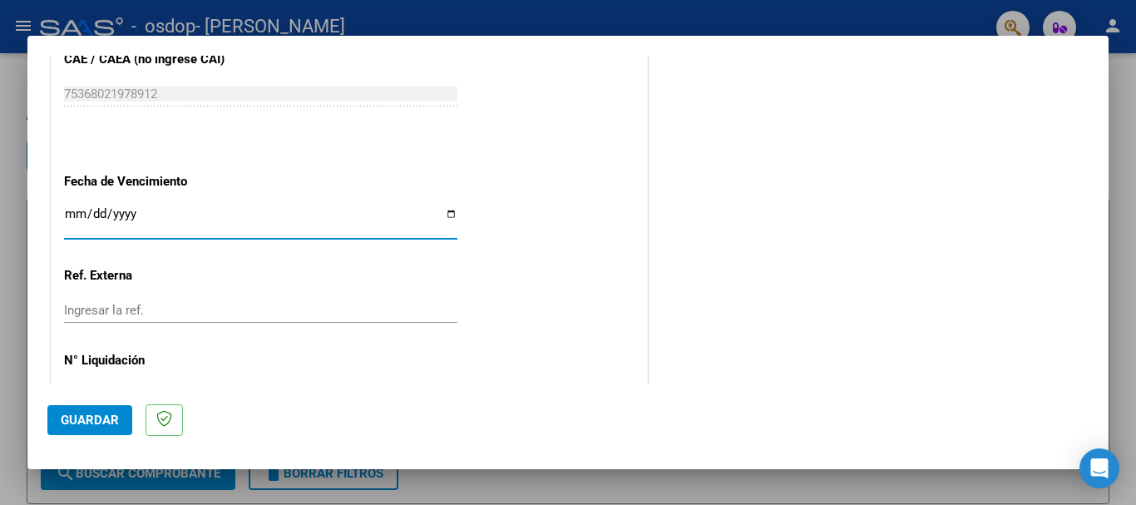
click at [450, 216] on input "Ingresar la fecha" at bounding box center [260, 220] width 393 height 27
click at [446, 207] on input "[DATE]" at bounding box center [260, 220] width 393 height 27
type input "[DATE]"
click at [109, 418] on span "Guardar" at bounding box center [90, 420] width 58 height 15
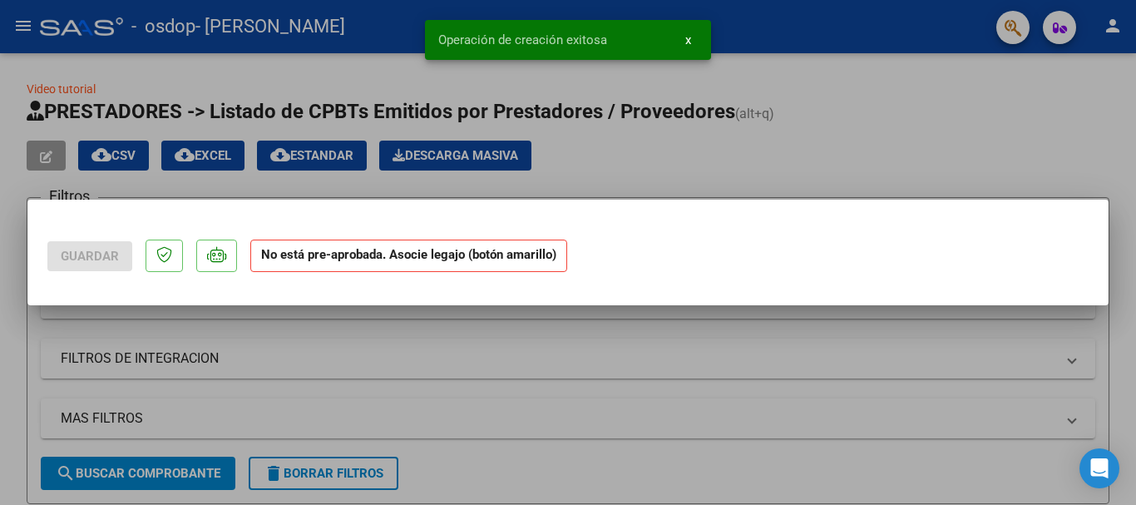
scroll to position [0, 0]
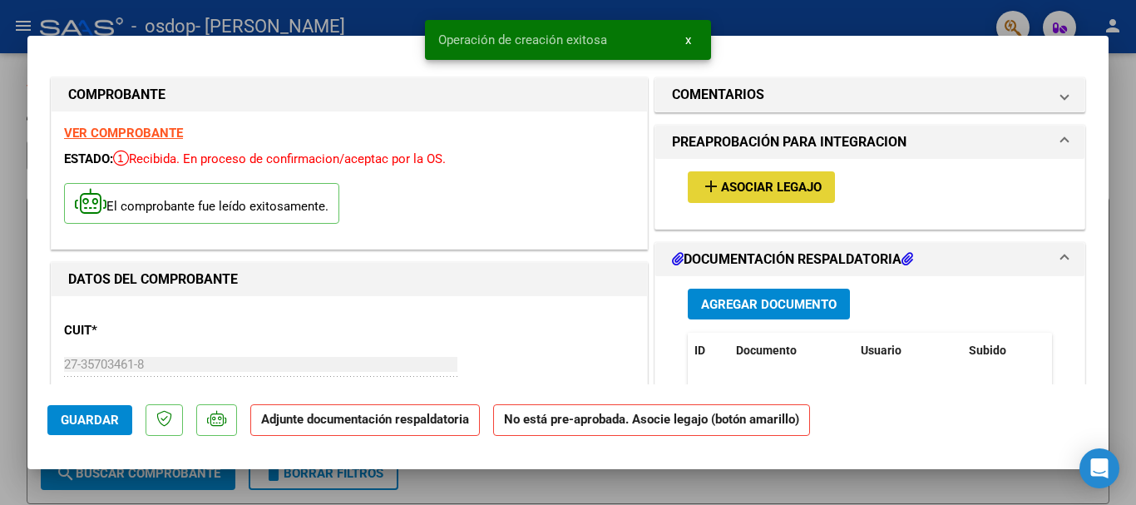
click at [735, 180] on span "Asociar Legajo" at bounding box center [771, 187] width 101 height 15
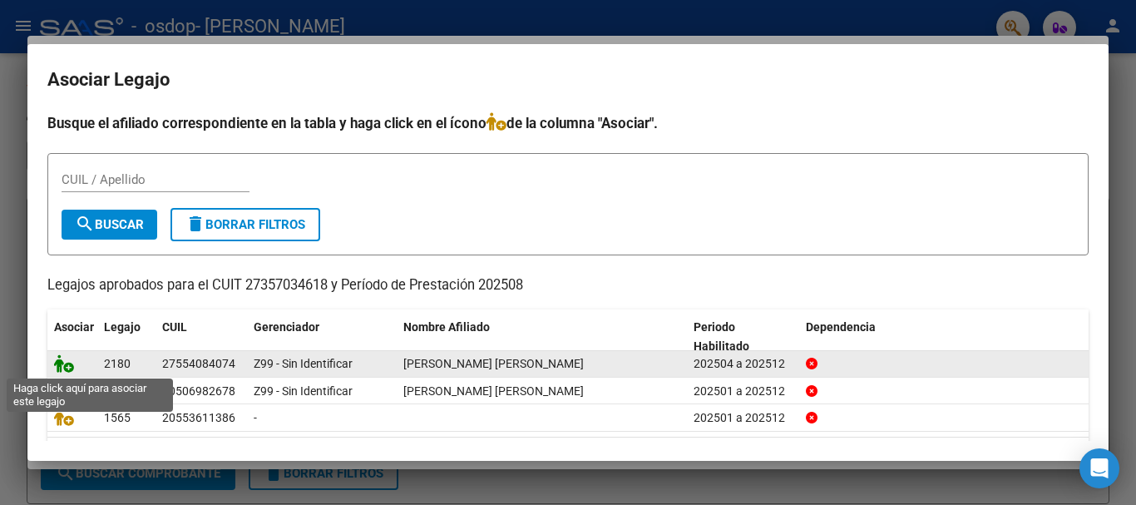
click at [68, 366] on icon at bounding box center [64, 363] width 20 height 18
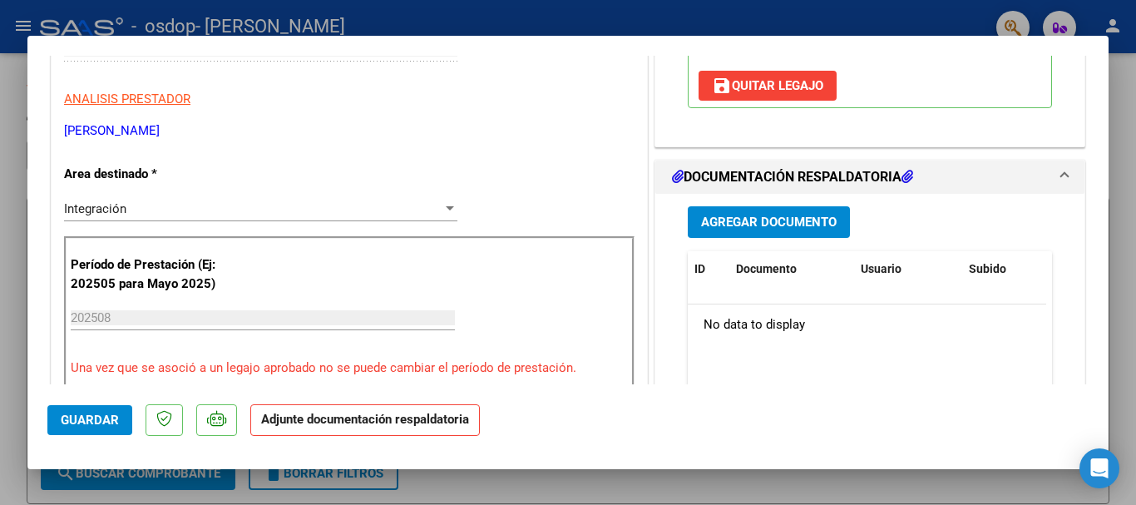
scroll to position [324, 0]
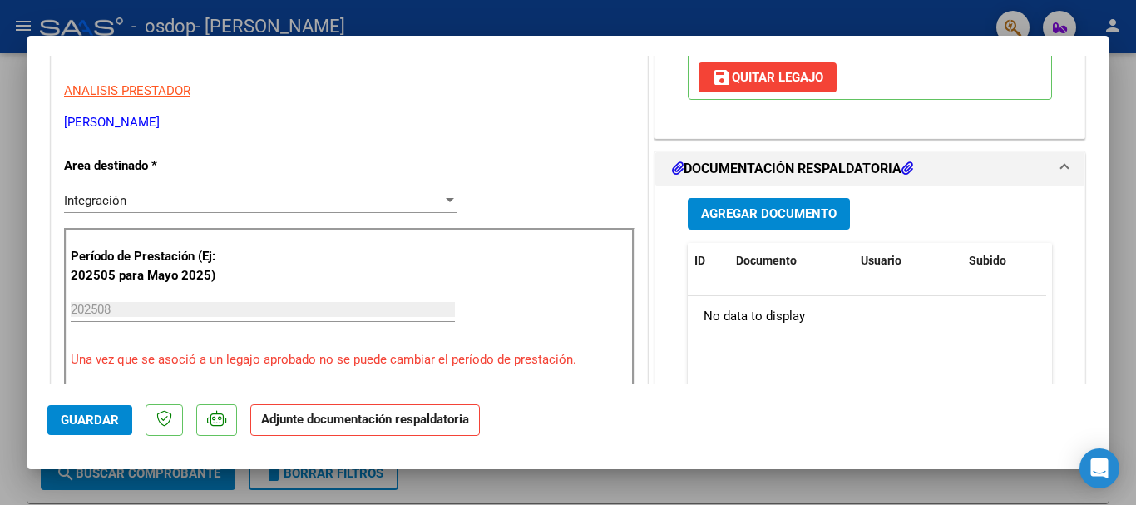
click at [801, 210] on span "Agregar Documento" at bounding box center [769, 214] width 136 height 15
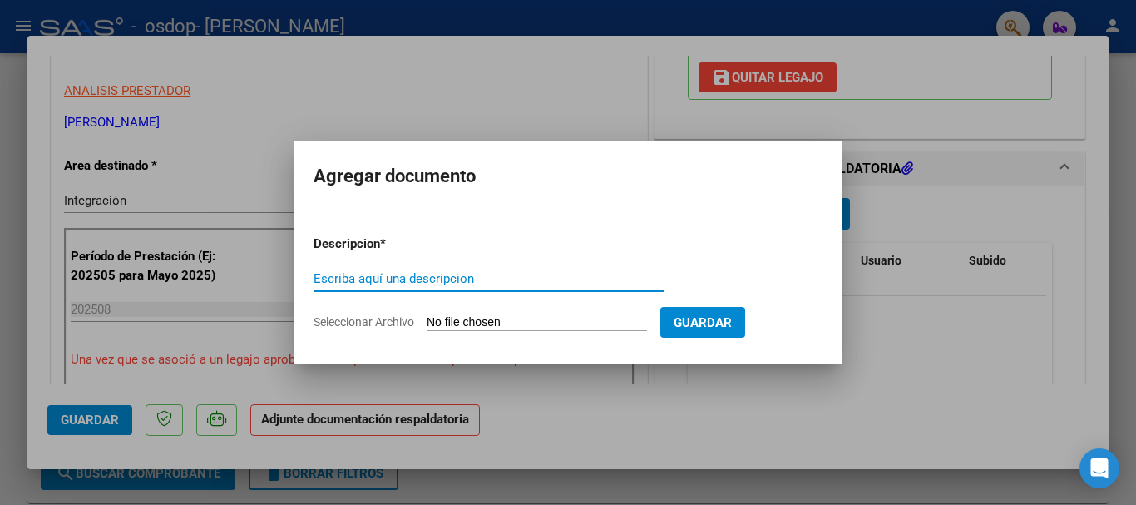
click at [467, 273] on input "Escriba aquí una descripcion" at bounding box center [489, 278] width 351 height 15
type input "planilla"
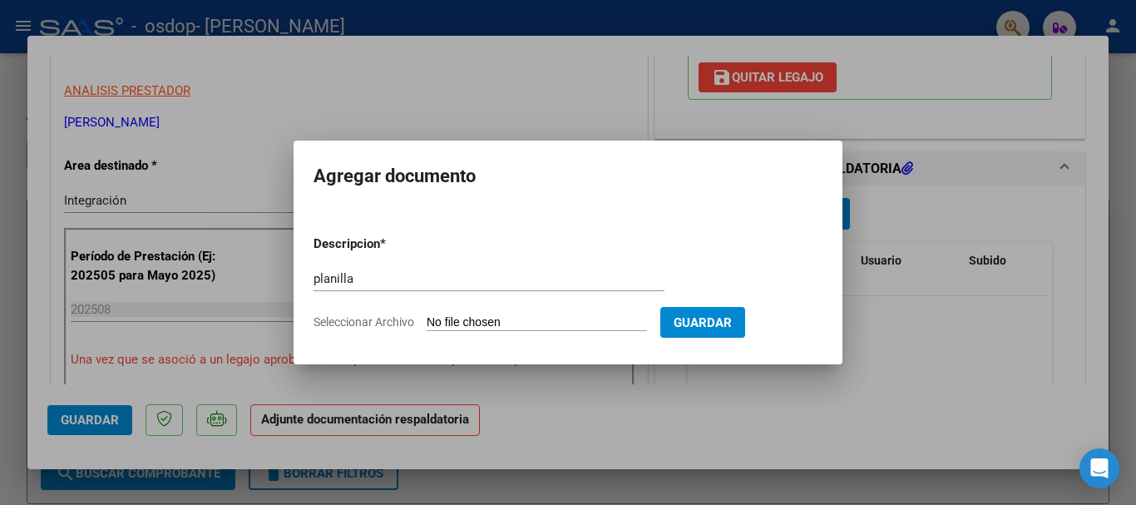
click at [484, 315] on input "Seleccionar Archivo" at bounding box center [537, 323] width 220 height 16
type input "C:\fakepath\[PERSON_NAME] 08 2025.pdf"
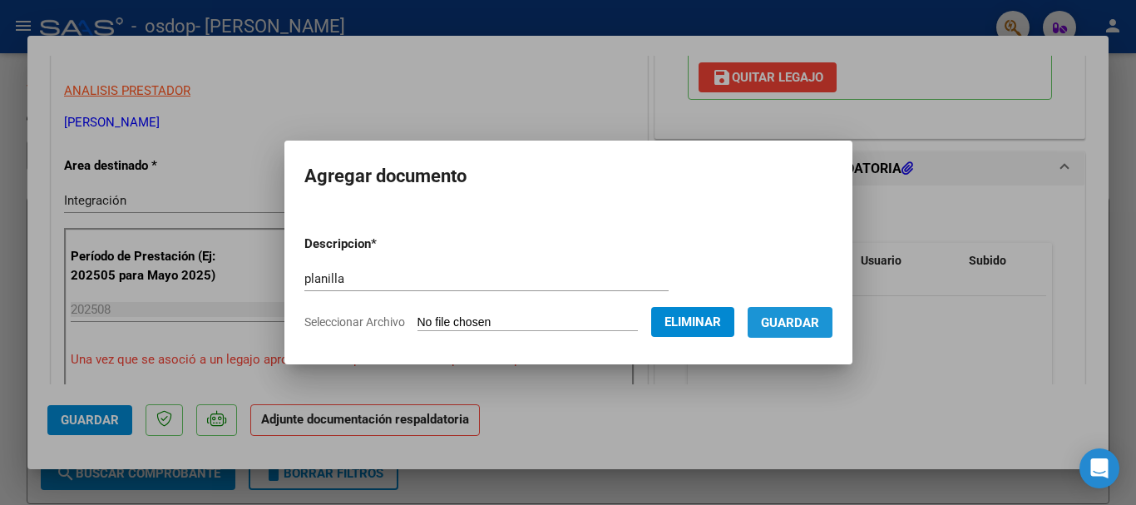
click at [798, 324] on span "Guardar" at bounding box center [790, 322] width 58 height 15
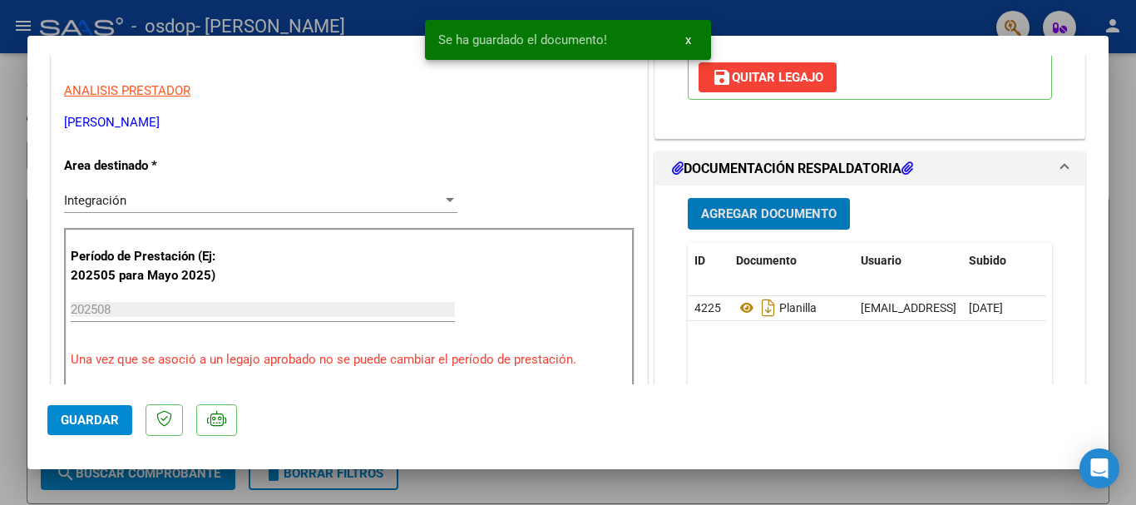
click at [112, 415] on span "Guardar" at bounding box center [90, 420] width 58 height 15
click at [692, 39] on button "x" at bounding box center [688, 40] width 32 height 30
